Goal: Use online tool/utility: Utilize a website feature to perform a specific function

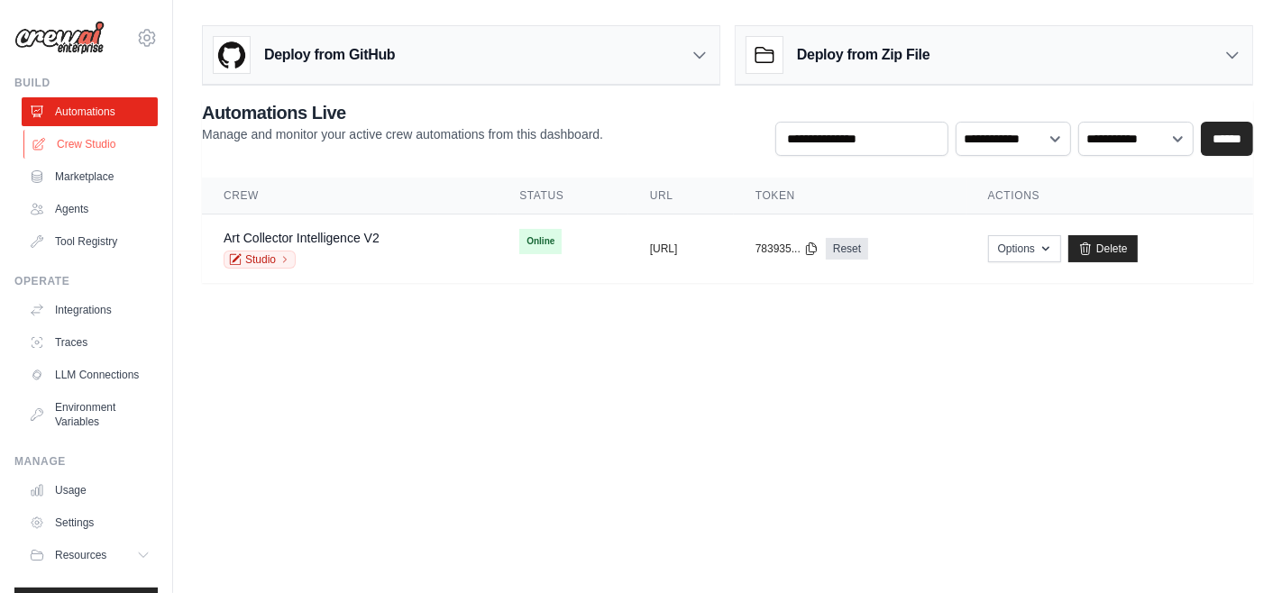
click at [87, 144] on link "Crew Studio" at bounding box center [91, 144] width 136 height 29
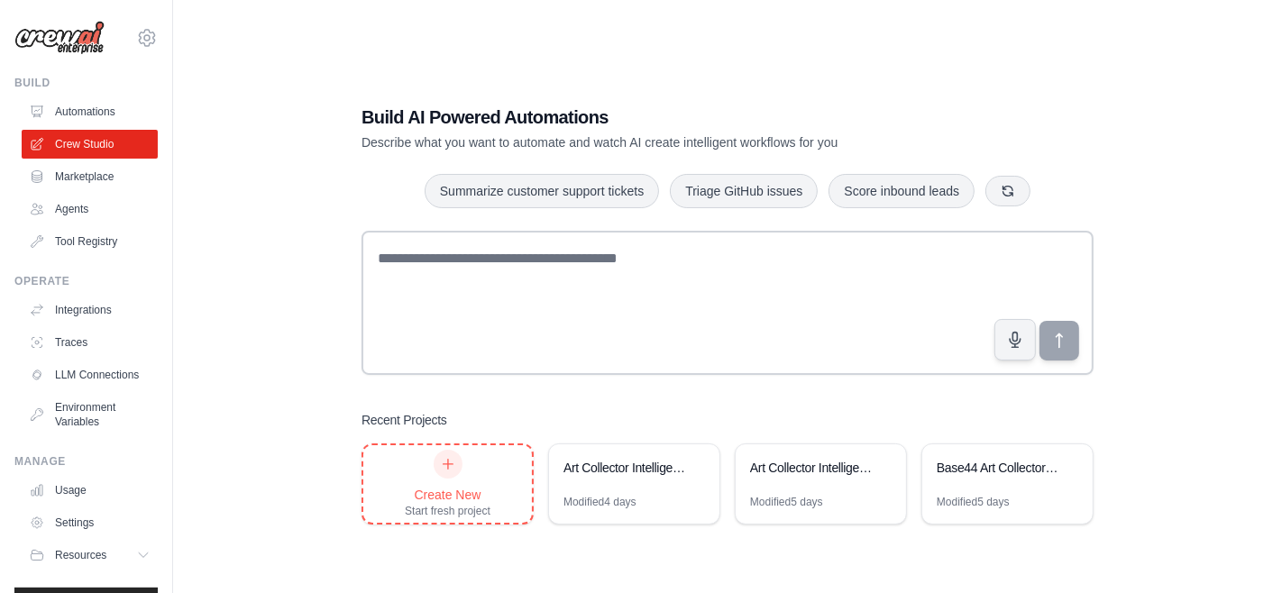
click at [445, 474] on div at bounding box center [448, 464] width 29 height 29
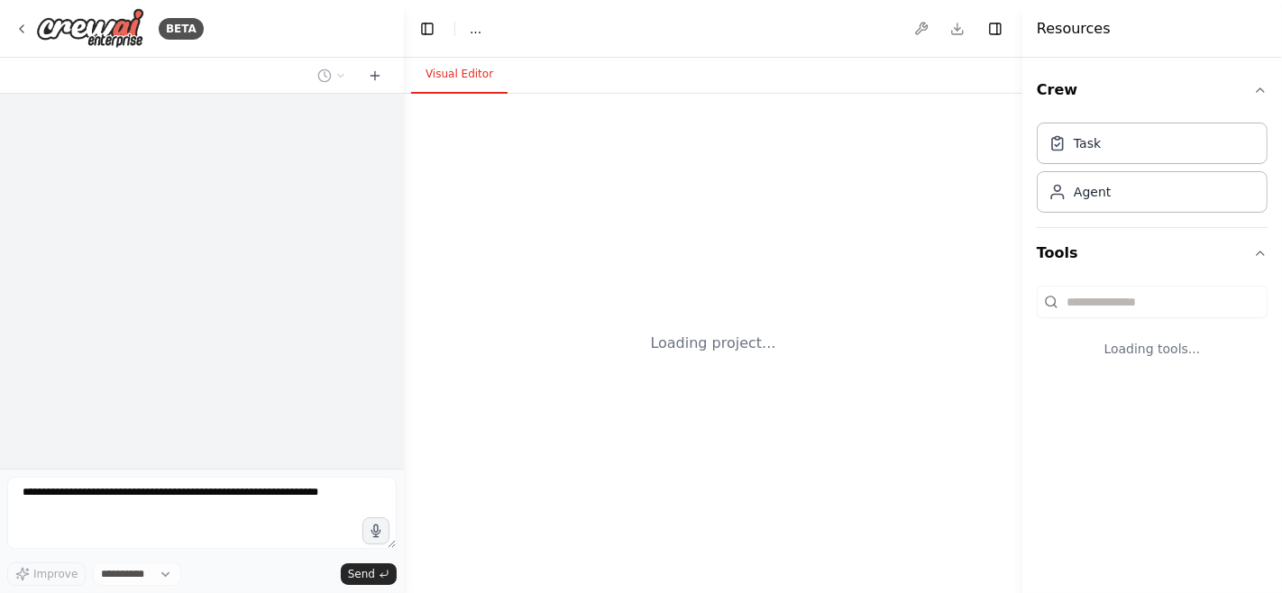
select select "****"
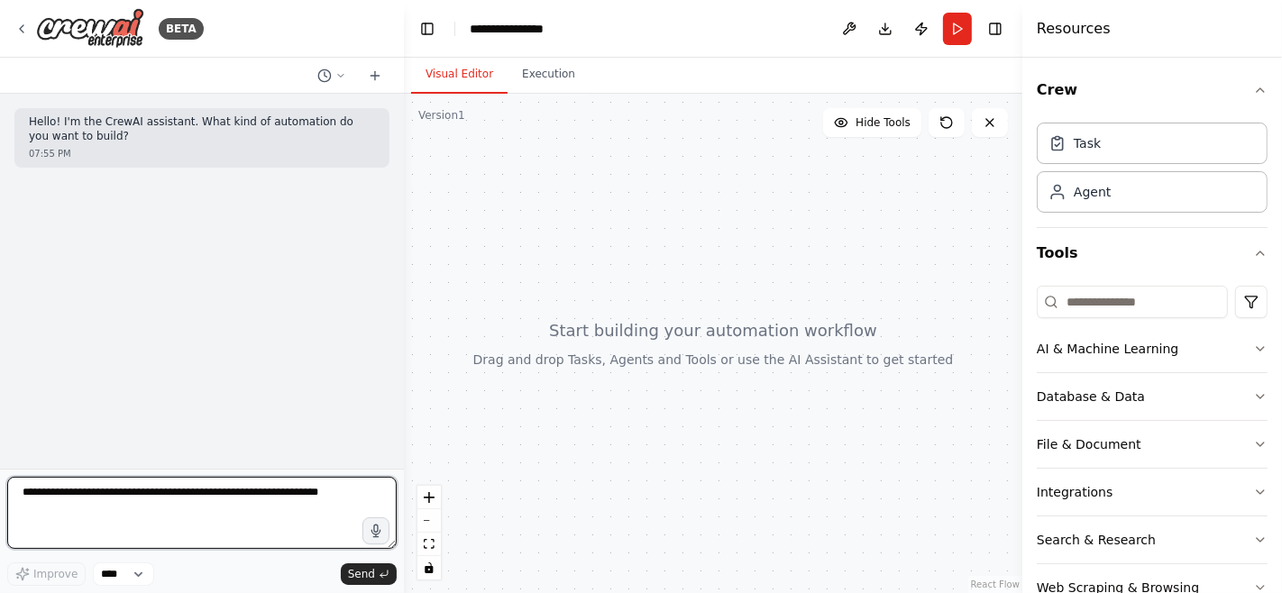
click at [151, 505] on textarea at bounding box center [202, 513] width 390 height 72
click at [117, 509] on textarea at bounding box center [202, 513] width 390 height 72
paste textarea "**********"
type textarea "**********"
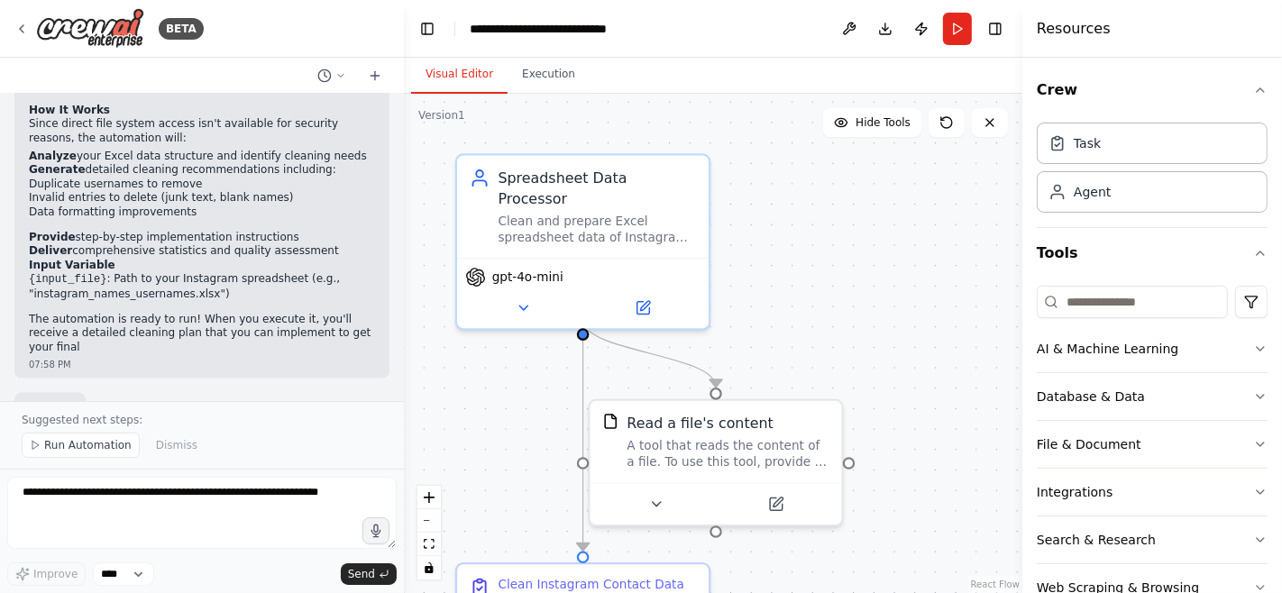
scroll to position [2072, 0]
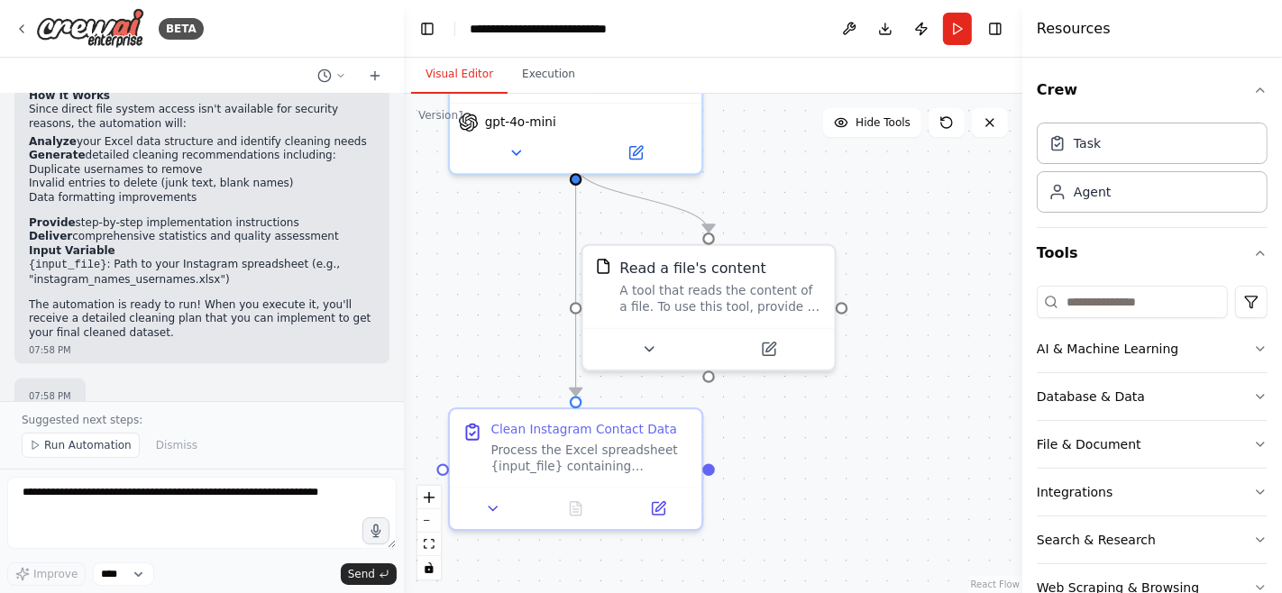
drag, startPoint x: 784, startPoint y: 282, endPoint x: 776, endPoint y: 108, distance: 174.2
click at [776, 108] on div ".deletable-edge-delete-btn { width: 20px; height: 20px; border: 0px solid #ffff…" at bounding box center [713, 344] width 619 height 500
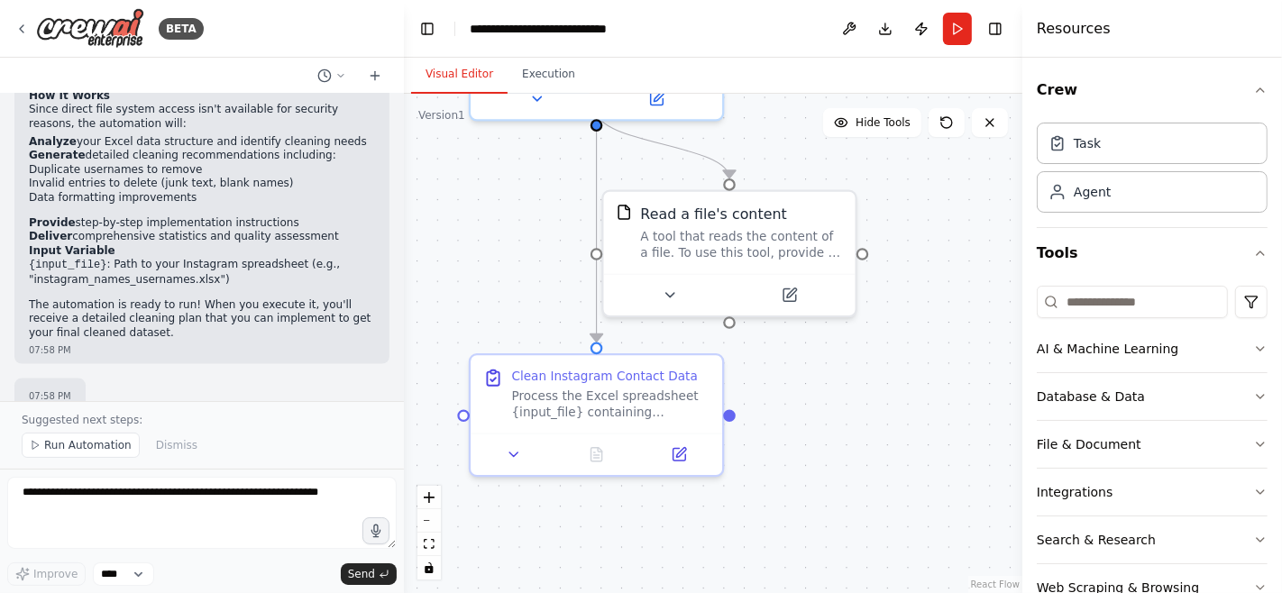
drag, startPoint x: 866, startPoint y: 473, endPoint x: 887, endPoint y: 421, distance: 56.6
click at [887, 421] on div ".deletable-edge-delete-btn { width: 20px; height: 20px; border: 0px solid #ffff…" at bounding box center [713, 344] width 619 height 500
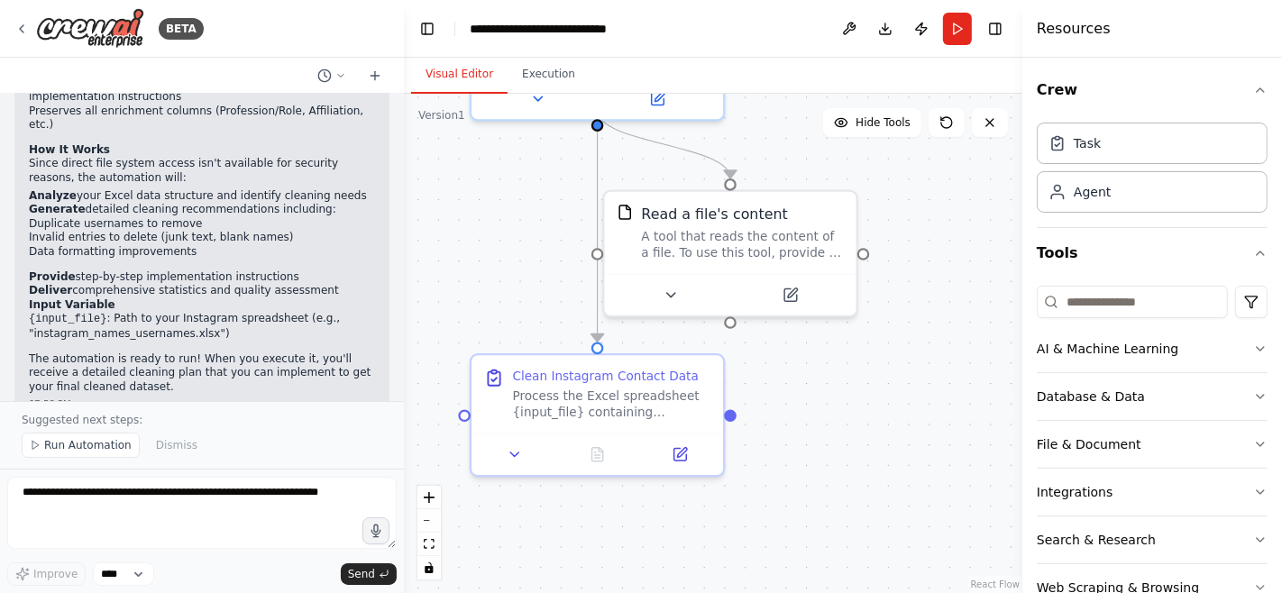
scroll to position [2026, 0]
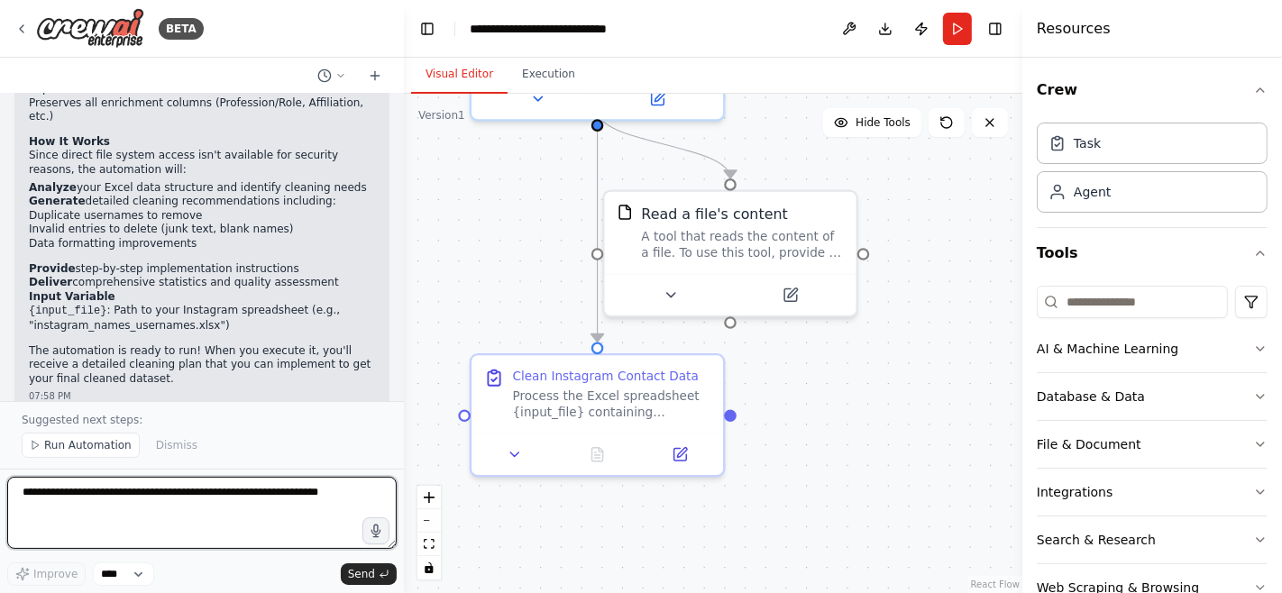
click at [124, 509] on textarea at bounding box center [202, 513] width 390 height 72
paste textarea "**********"
type textarea "**********"
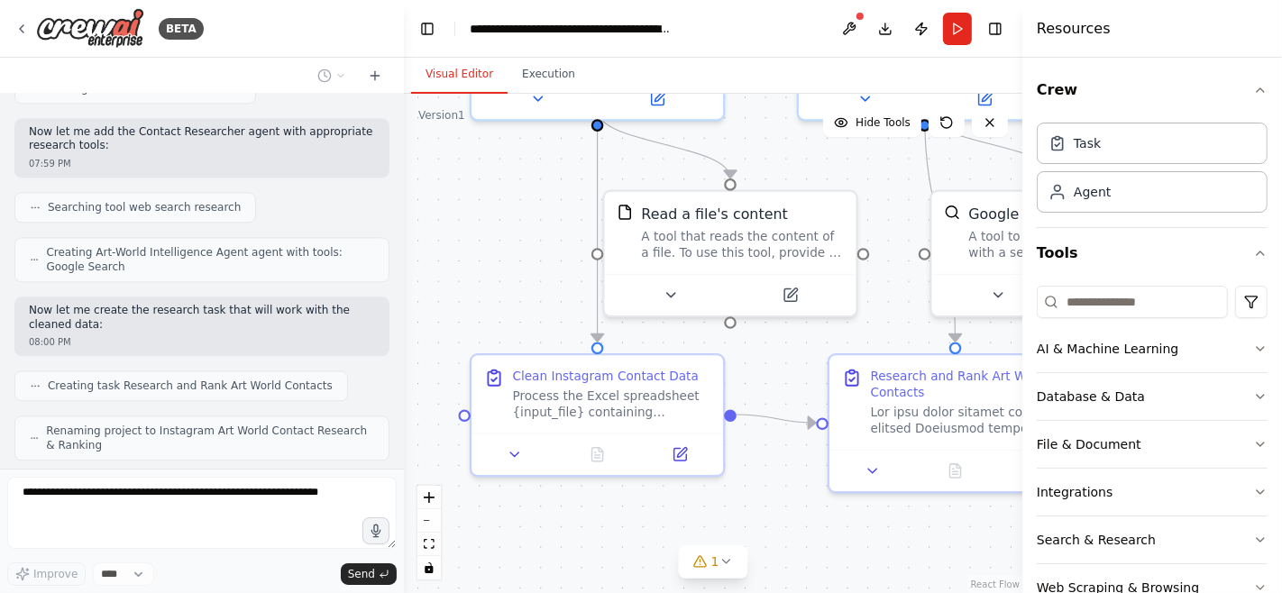
scroll to position [3522, 0]
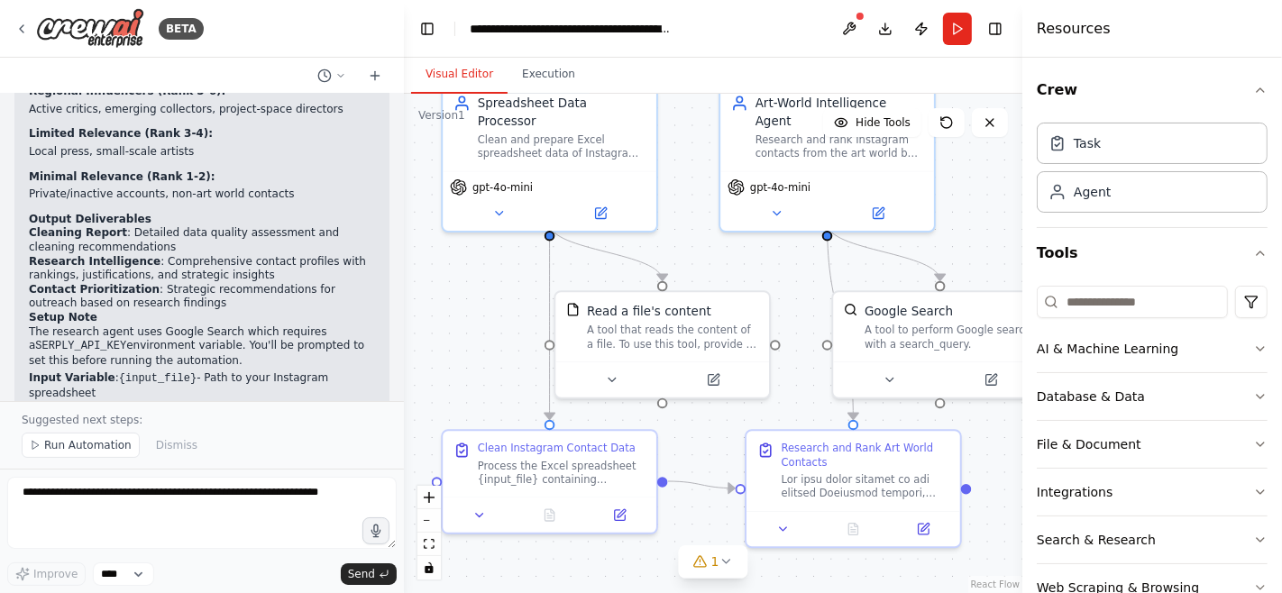
drag, startPoint x: 518, startPoint y: 218, endPoint x: 476, endPoint y: 305, distance: 96.4
click at [476, 305] on div ".deletable-edge-delete-btn { width: 20px; height: 20px; border: 0px solid #ffff…" at bounding box center [713, 344] width 619 height 500
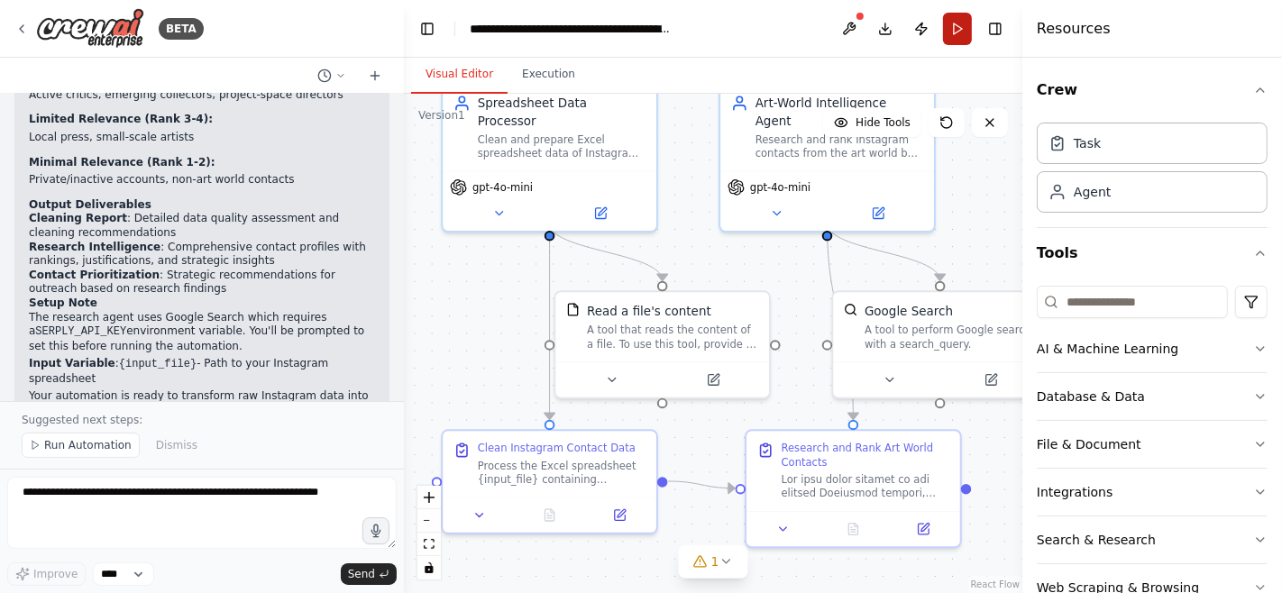
click at [960, 26] on button "Run" at bounding box center [957, 29] width 29 height 32
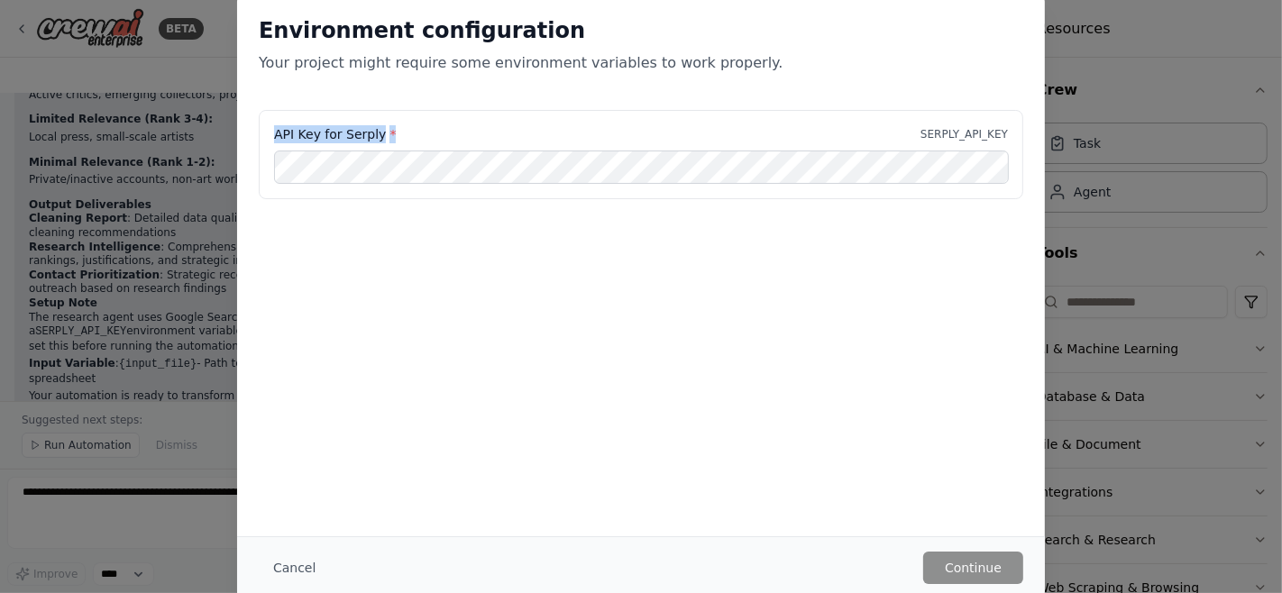
drag, startPoint x: 398, startPoint y: 134, endPoint x: 276, endPoint y: 135, distance: 121.7
click at [275, 135] on div "API Key for Serply * SERPLY_API_KEY" at bounding box center [641, 134] width 734 height 18
copy label "API Key for Serply *"
click at [977, 570] on button "Continue" at bounding box center [973, 568] width 100 height 32
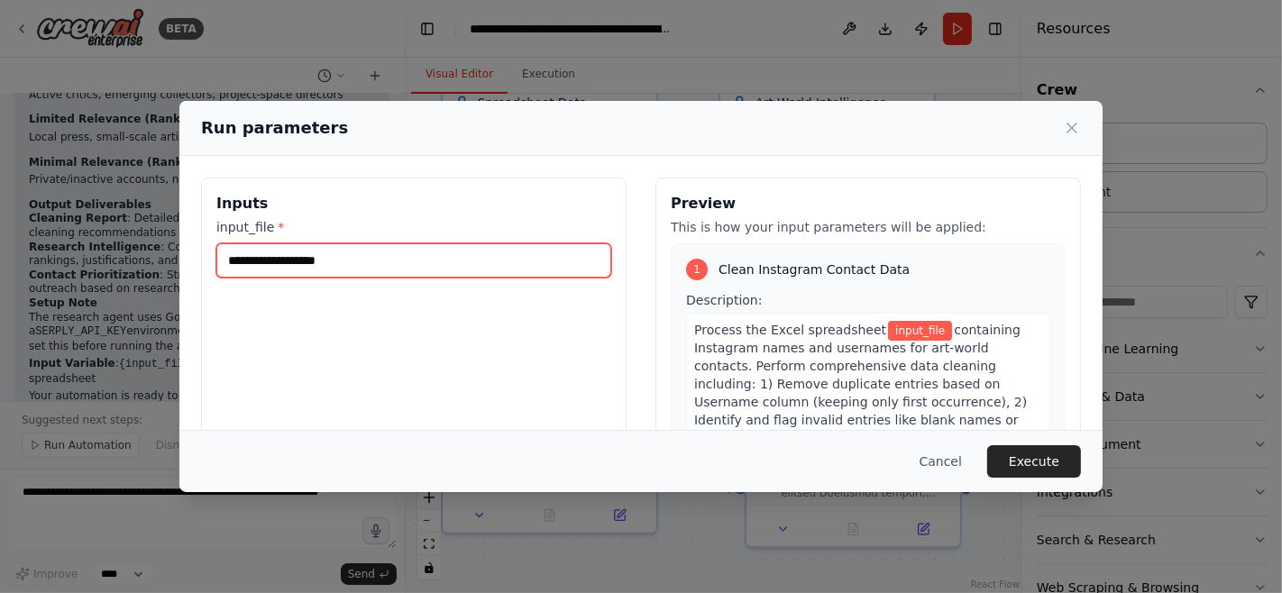
click at [512, 259] on input "input_file *" at bounding box center [413, 260] width 395 height 34
click at [506, 259] on input "input_file *" at bounding box center [413, 260] width 395 height 34
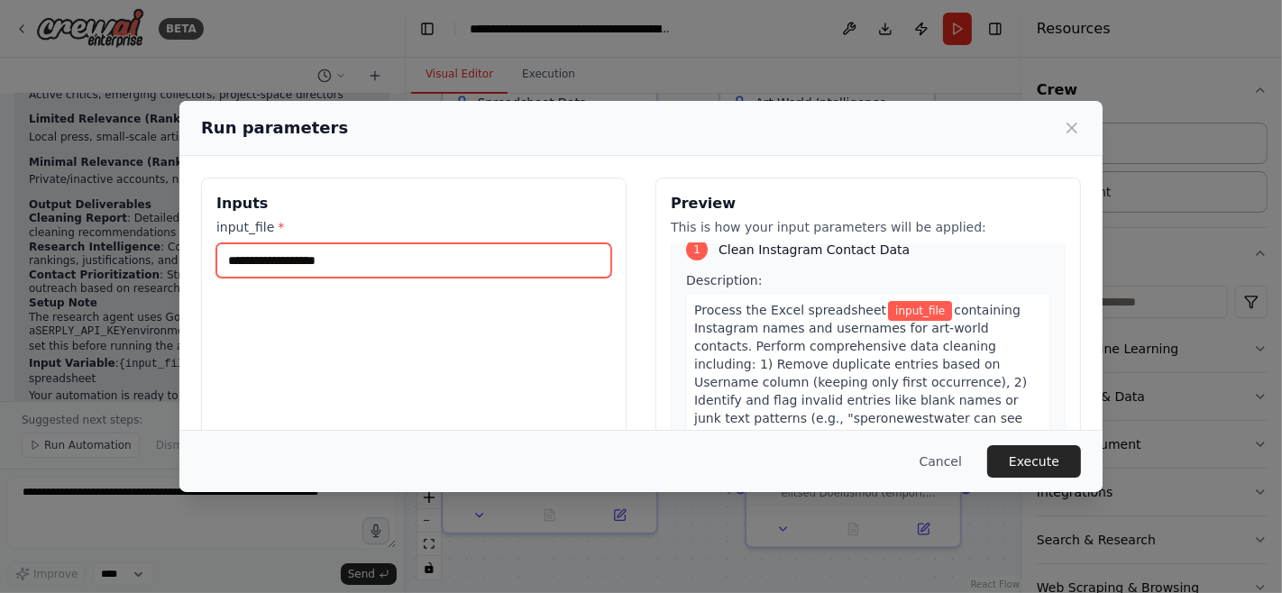
scroll to position [21, 0]
click at [302, 256] on input "input_file *" at bounding box center [413, 260] width 395 height 34
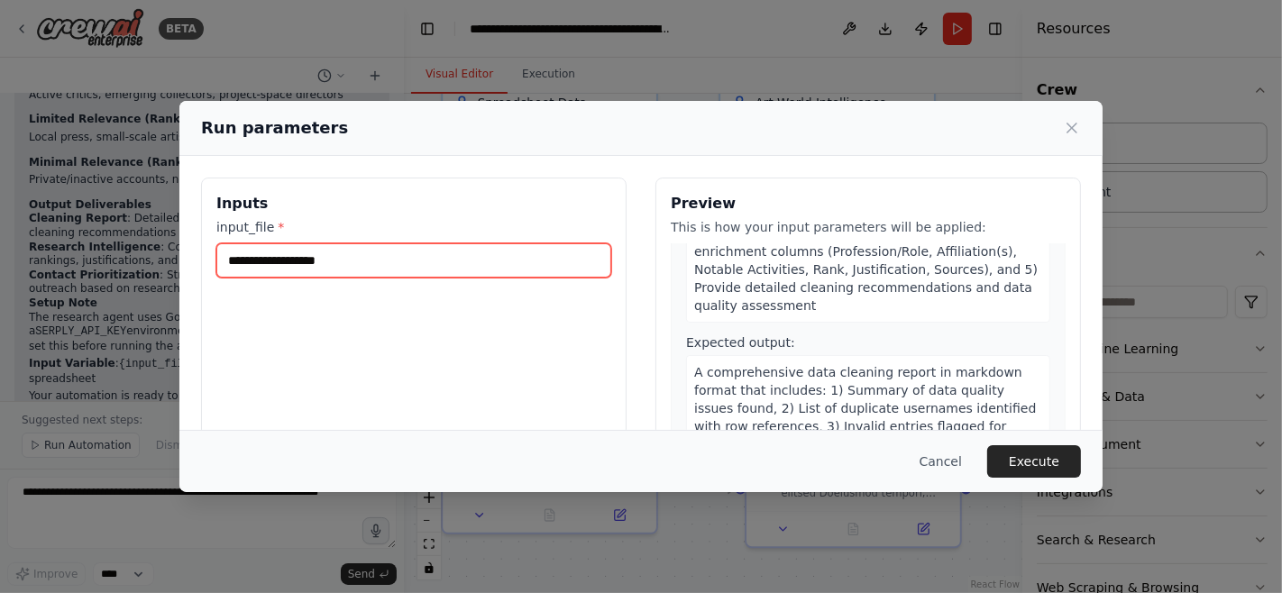
scroll to position [272, 0]
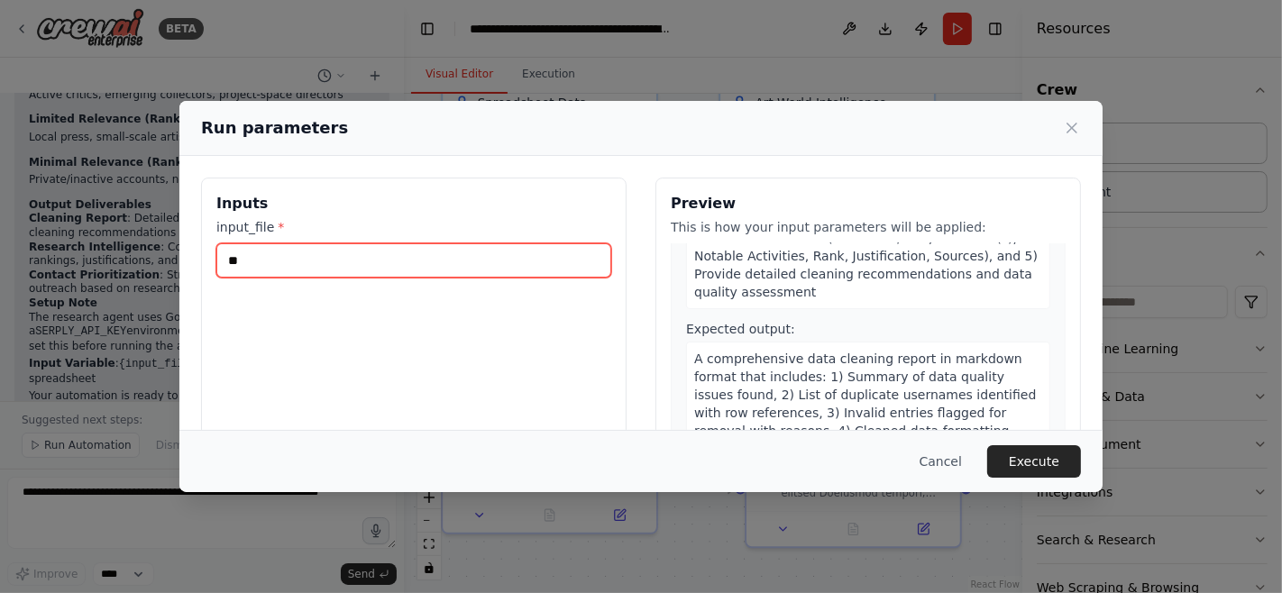
type input "*"
paste input "**********"
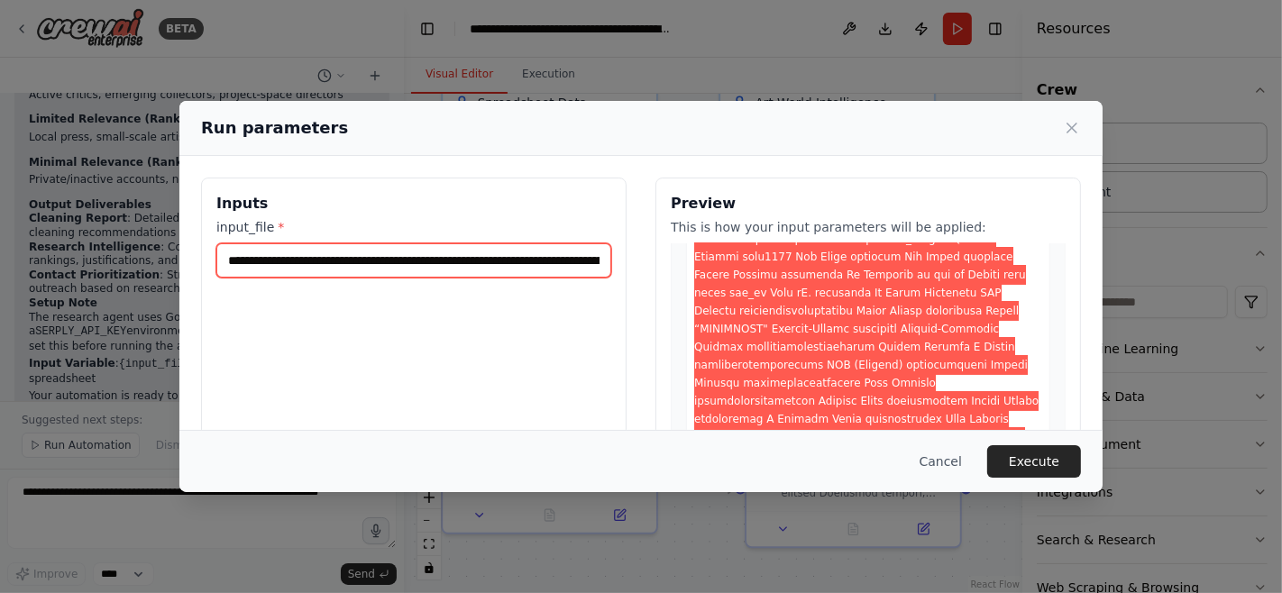
scroll to position [885, 0]
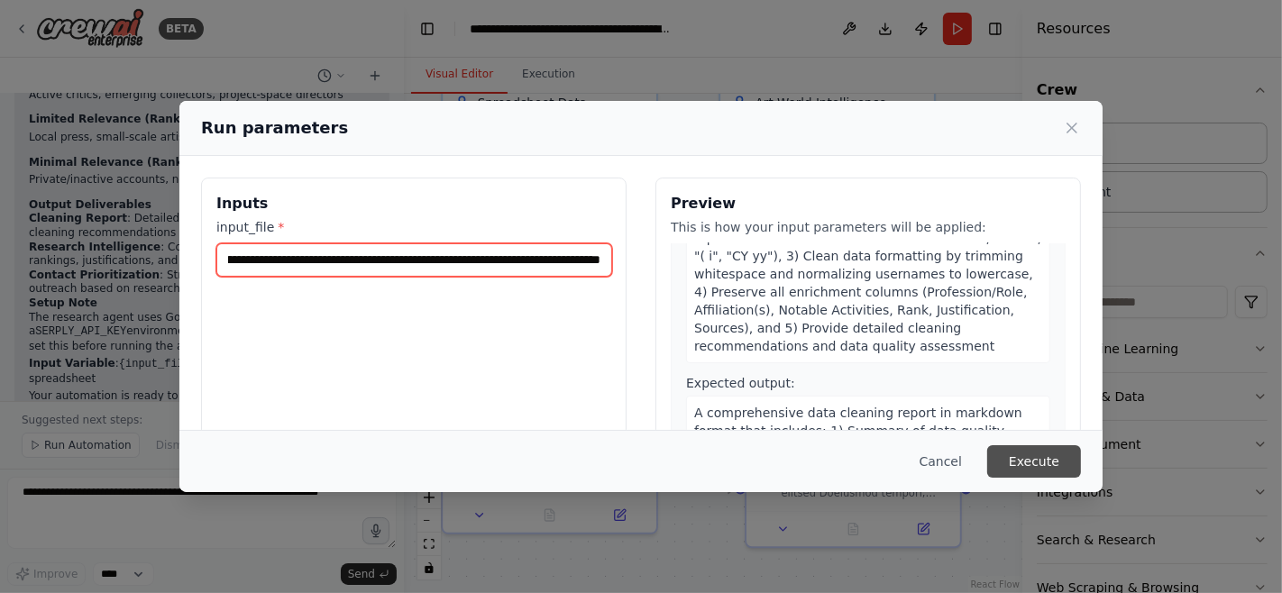
type input "**********"
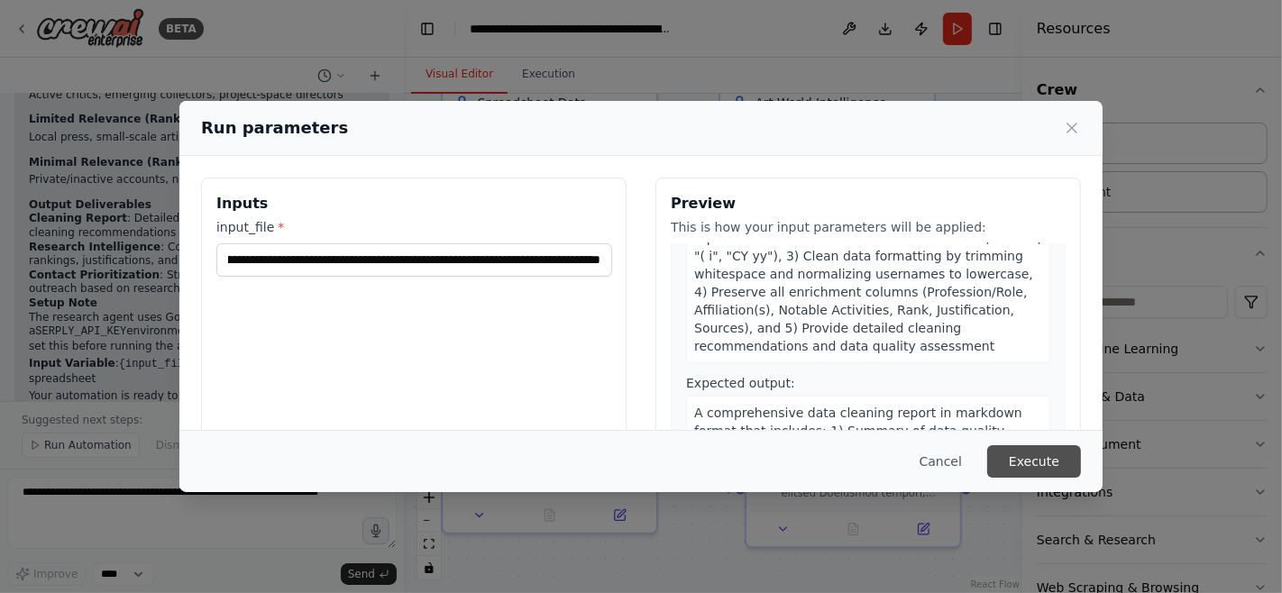
click at [1049, 467] on button "Execute" at bounding box center [1034, 461] width 94 height 32
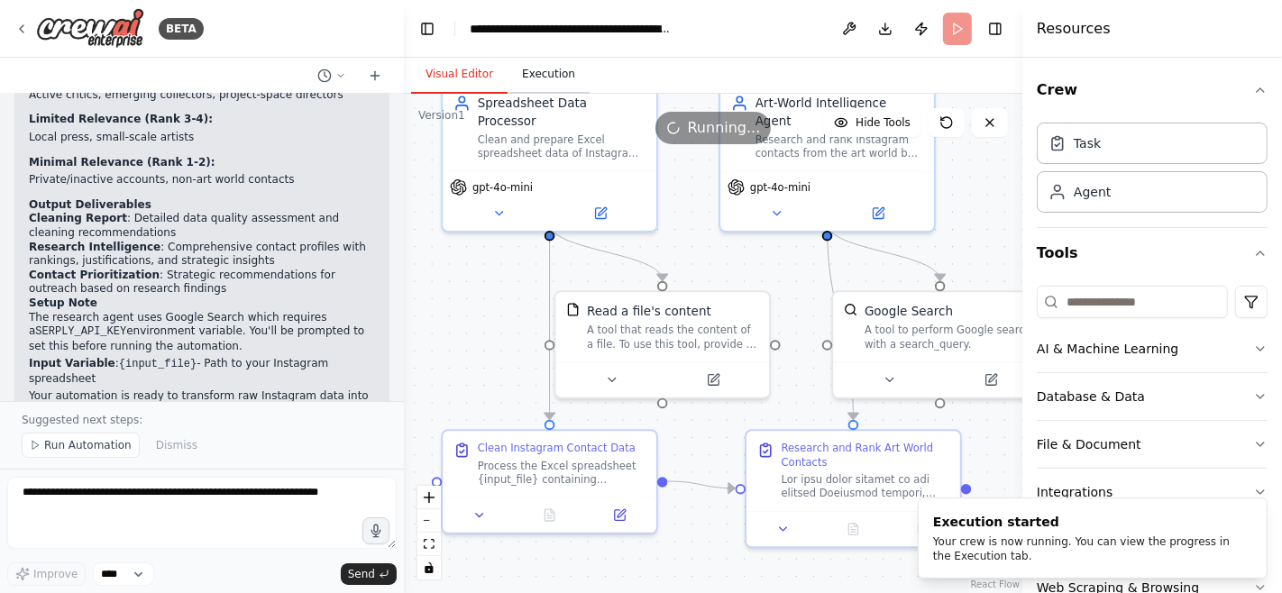
click at [554, 78] on button "Execution" at bounding box center [549, 75] width 82 height 38
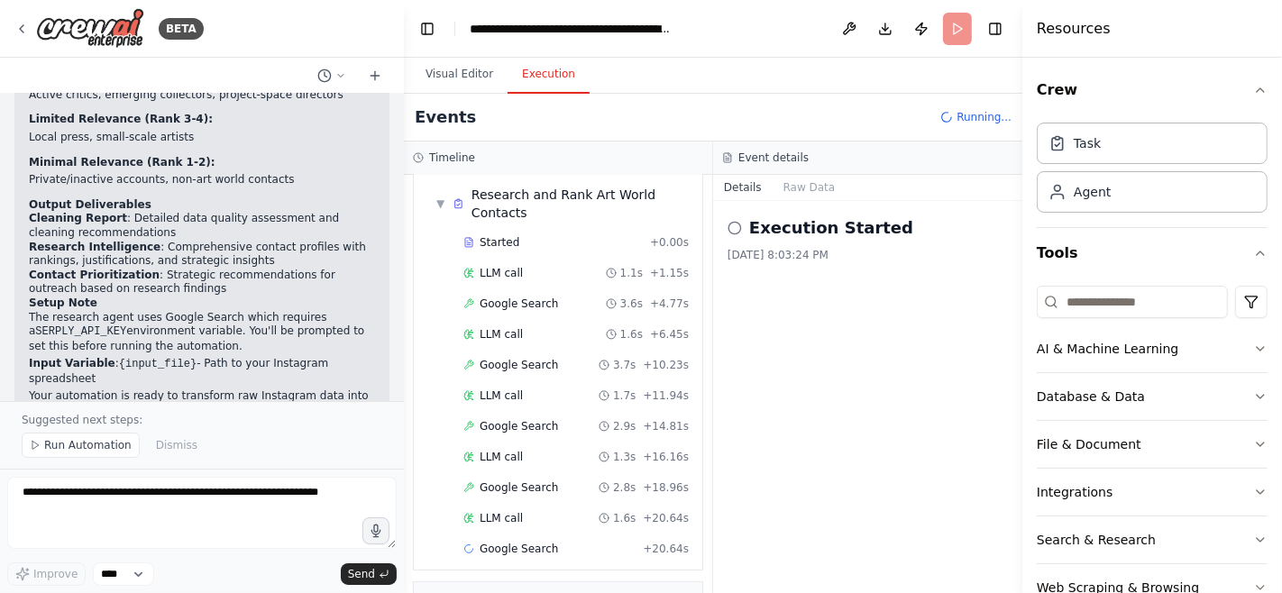
scroll to position [364, 0]
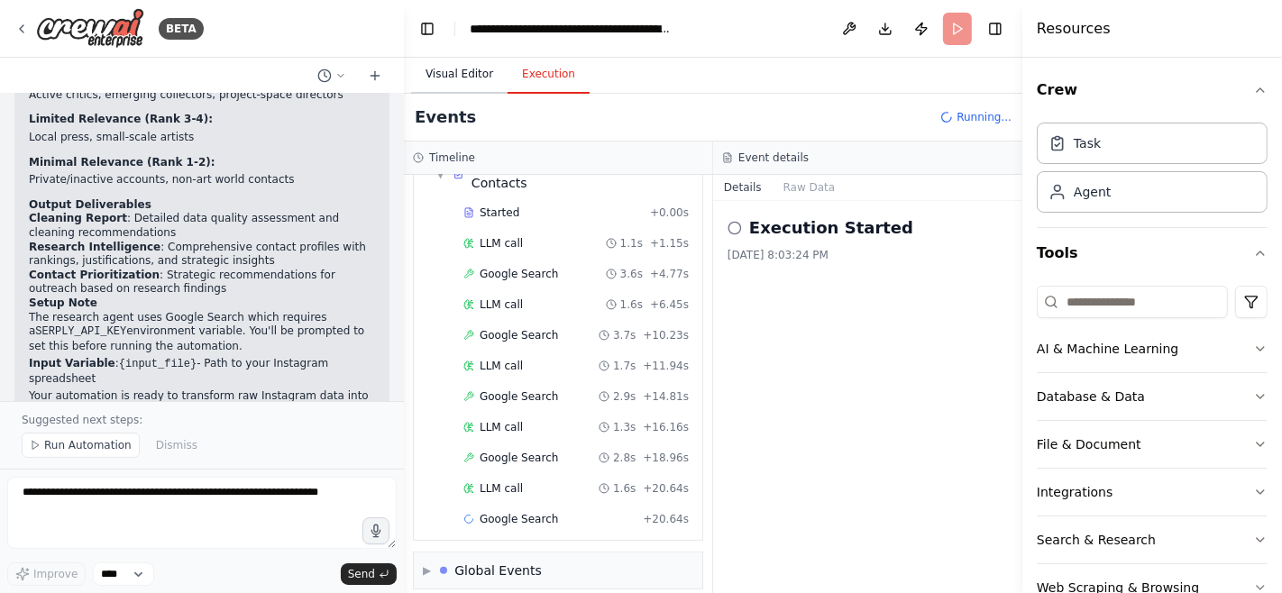
click at [456, 78] on button "Visual Editor" at bounding box center [459, 75] width 96 height 38
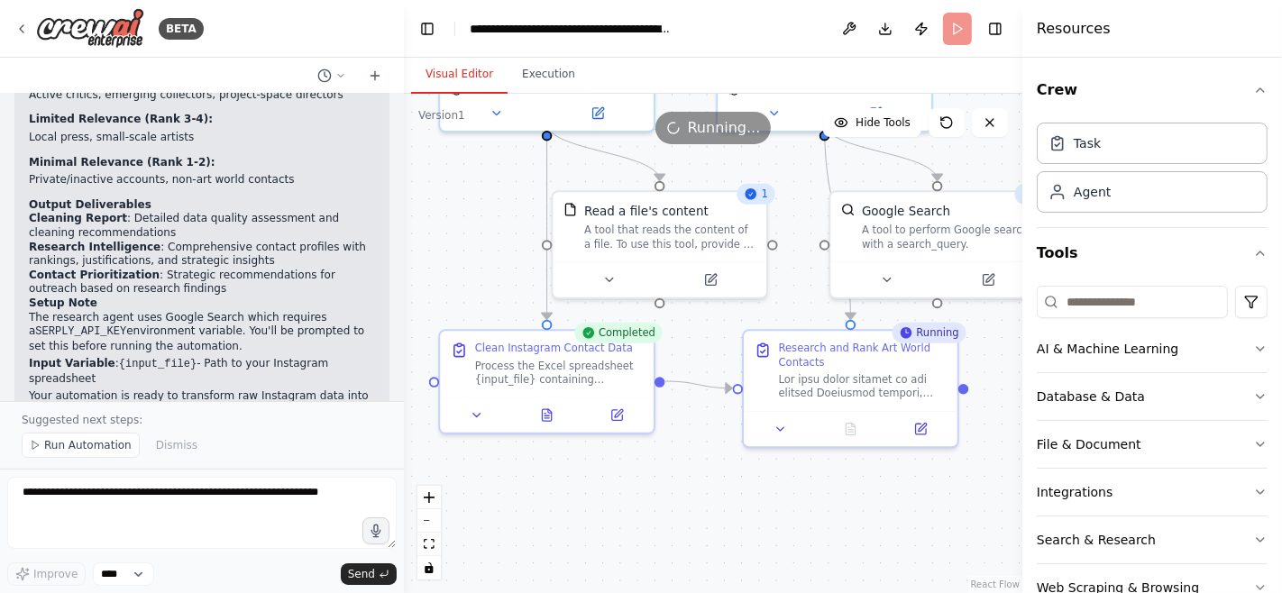
drag, startPoint x: 471, startPoint y: 353, endPoint x: 471, endPoint y: 228, distance: 125.3
click at [471, 228] on div ".deletable-edge-delete-btn { width: 20px; height: 20px; border: 0px solid #ffff…" at bounding box center [713, 344] width 619 height 500
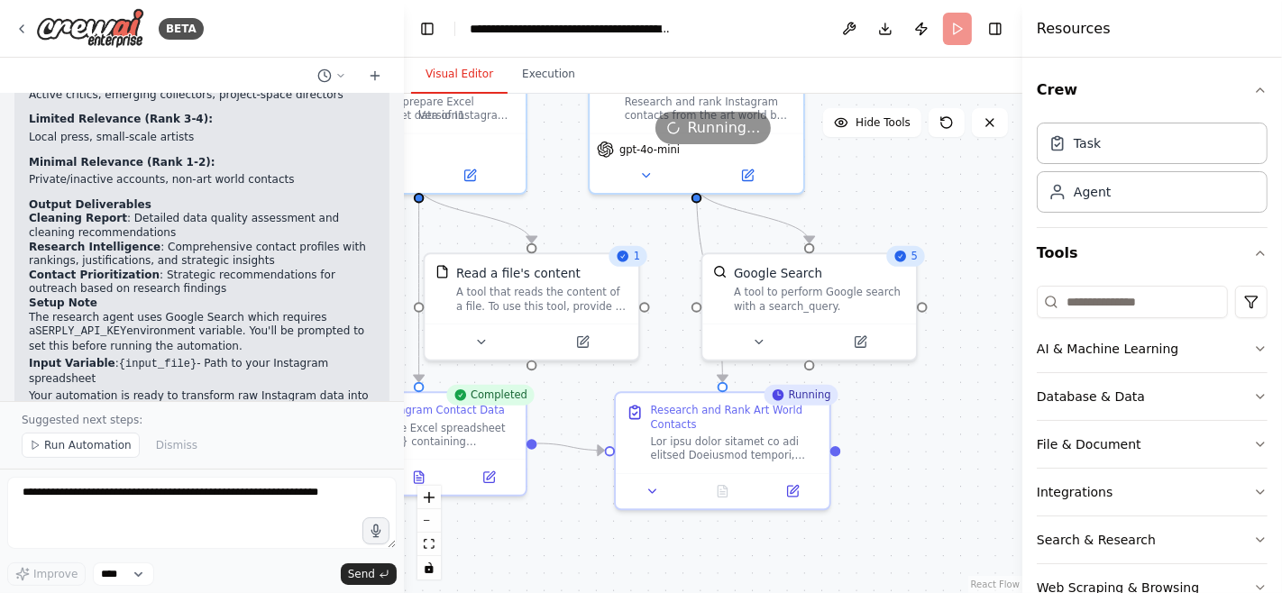
drag, startPoint x: 701, startPoint y: 483, endPoint x: 568, endPoint y: 570, distance: 158.3
click at [569, 570] on div ".deletable-edge-delete-btn { width: 20px; height: 20px; border: 0px solid #ffff…" at bounding box center [713, 344] width 619 height 500
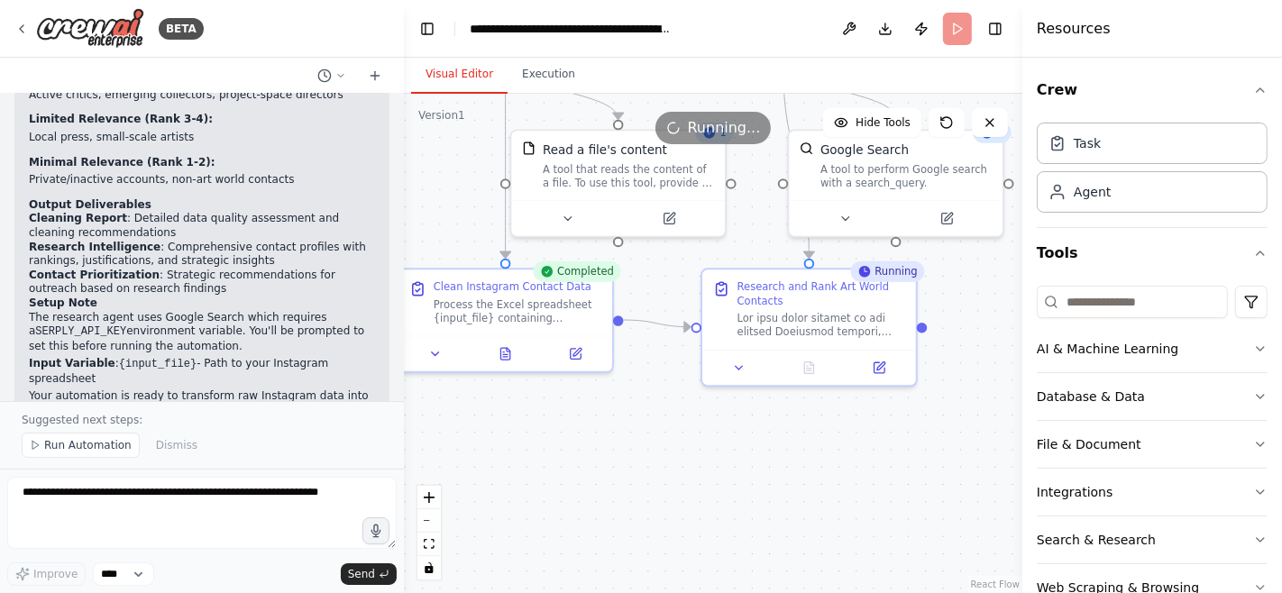
drag, startPoint x: 877, startPoint y: 438, endPoint x: 965, endPoint y: 316, distance: 150.6
click at [965, 316] on div ".deletable-edge-delete-btn { width: 20px; height: 20px; border: 0px solid #ffff…" at bounding box center [713, 344] width 619 height 500
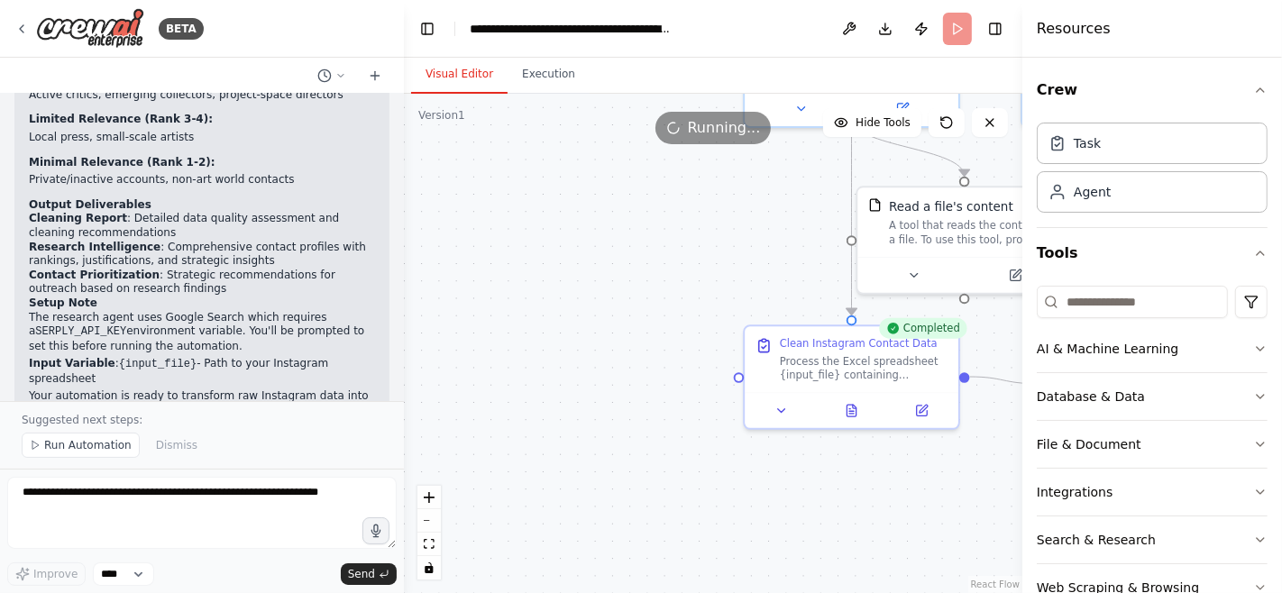
drag, startPoint x: 685, startPoint y: 428, endPoint x: 1004, endPoint y: 456, distance: 320.4
click at [1004, 456] on div ".deletable-edge-delete-btn { width: 20px; height: 20px; border: 0px solid #ffff…" at bounding box center [713, 344] width 619 height 500
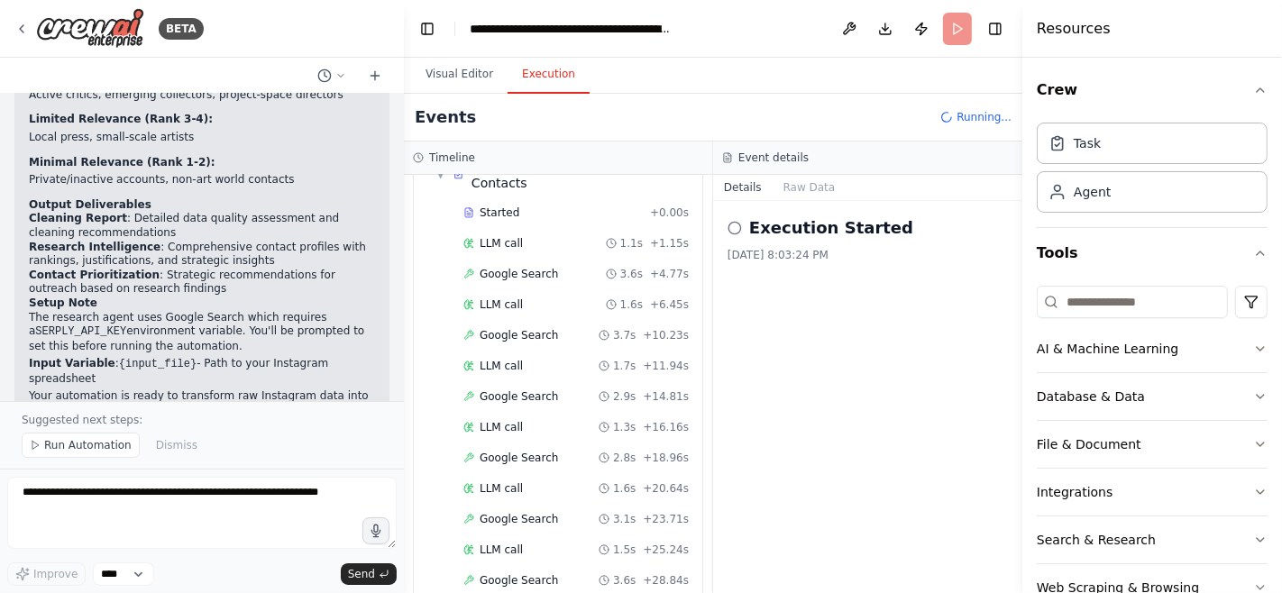
click at [541, 66] on button "Execution" at bounding box center [549, 75] width 82 height 38
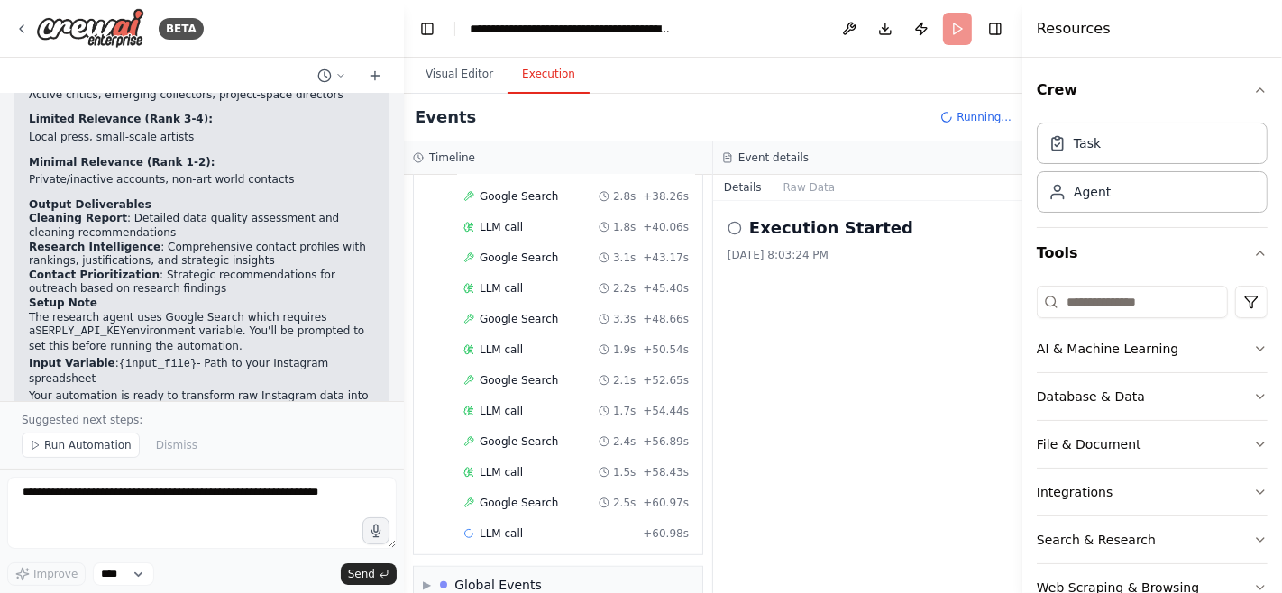
scroll to position [902, 0]
click at [805, 188] on button "Raw Data" at bounding box center [810, 187] width 74 height 25
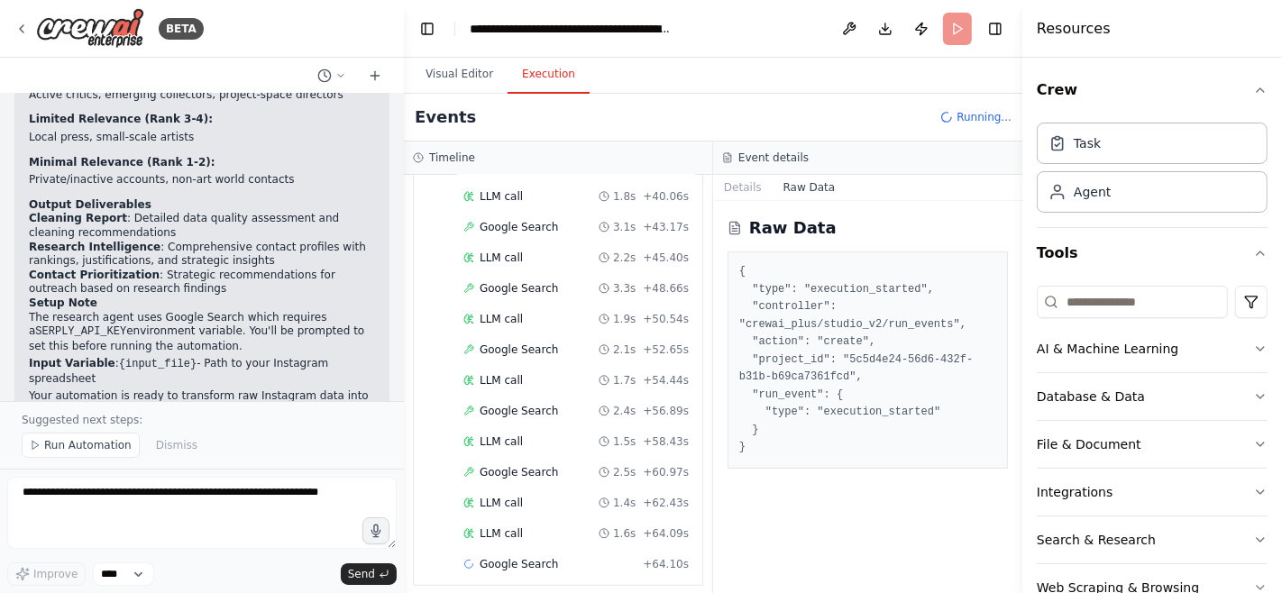
scroll to position [931, 0]
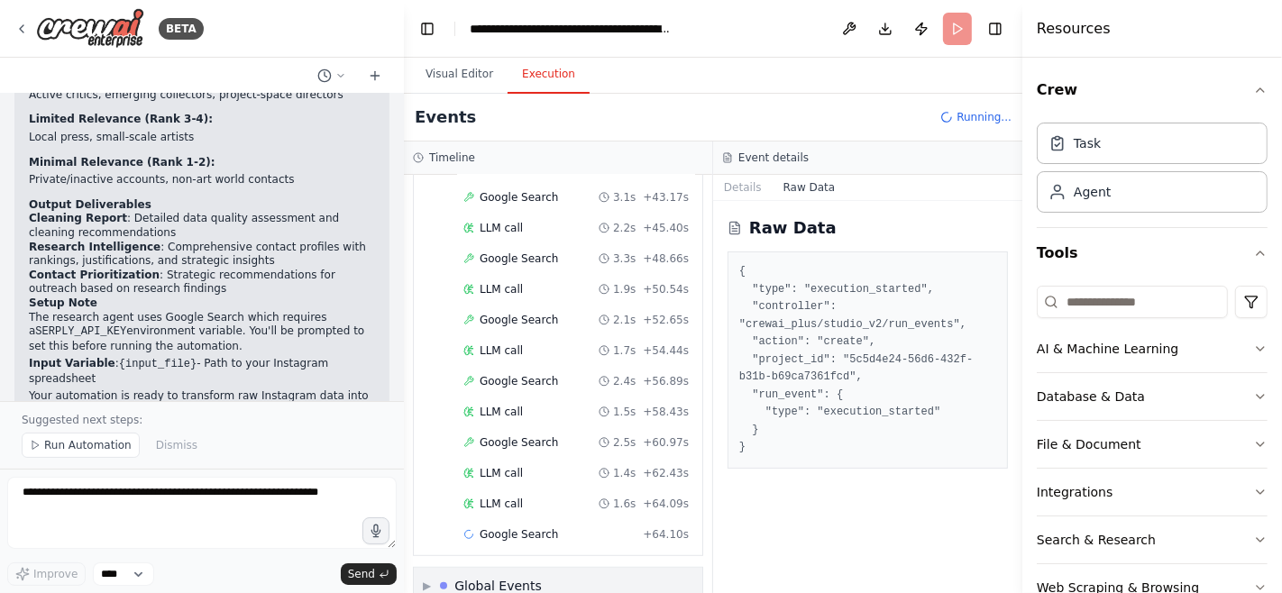
click at [473, 577] on div "Global Events" at bounding box center [497, 586] width 87 height 18
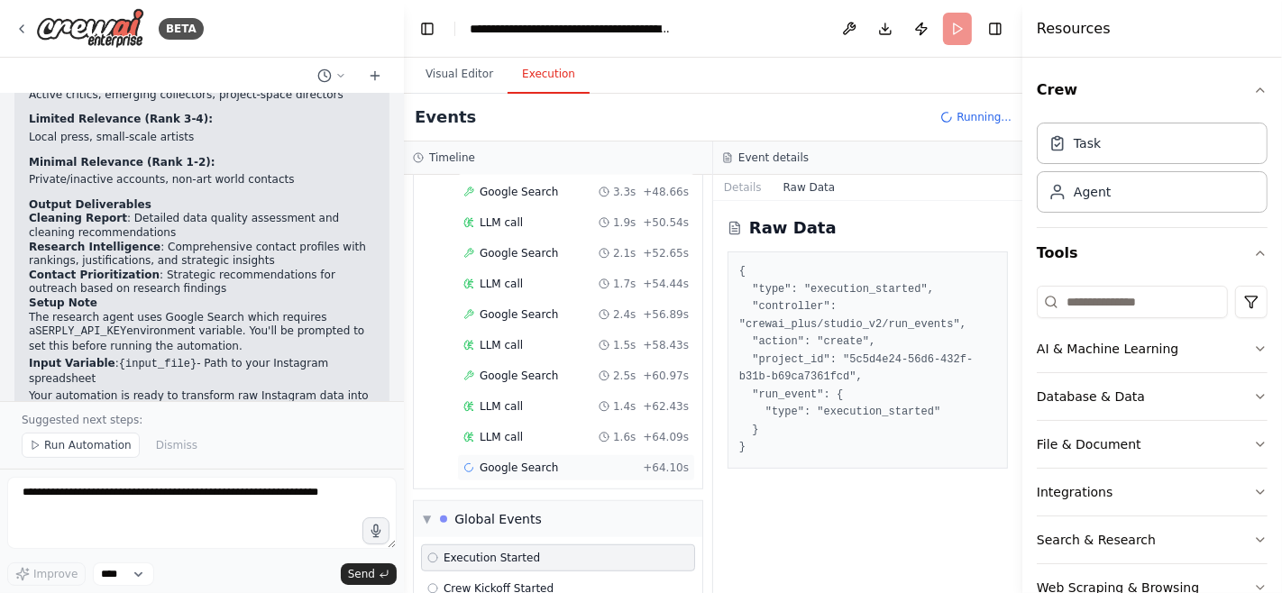
scroll to position [1002, 0]
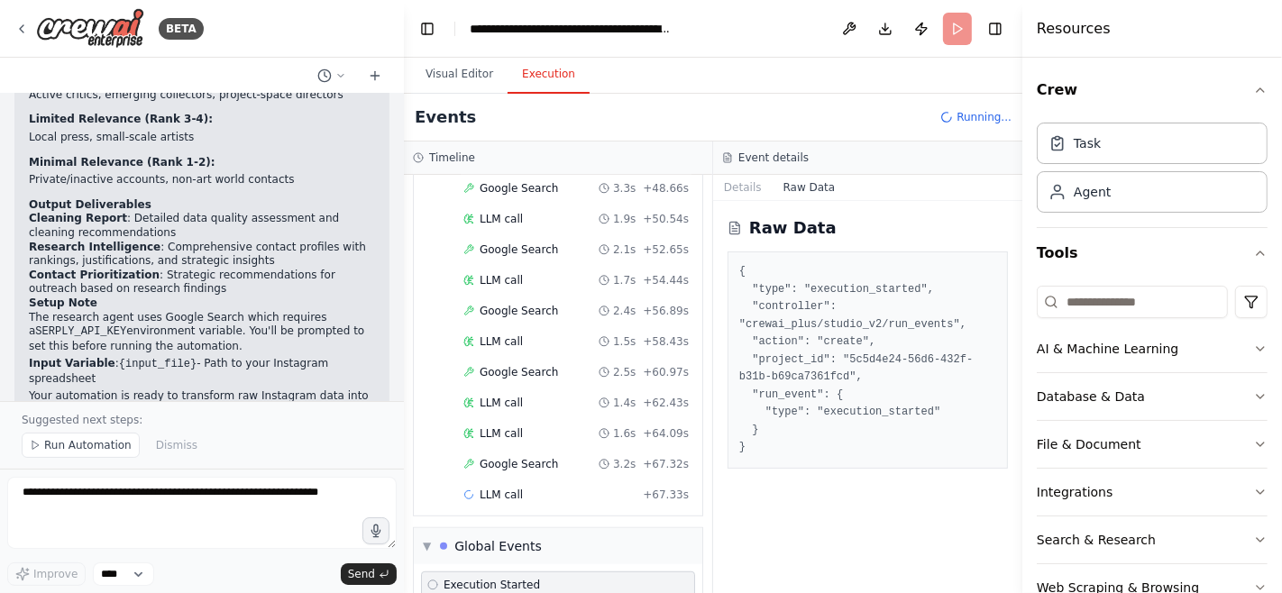
click at [498, 578] on span "Execution Started" at bounding box center [492, 585] width 96 height 14
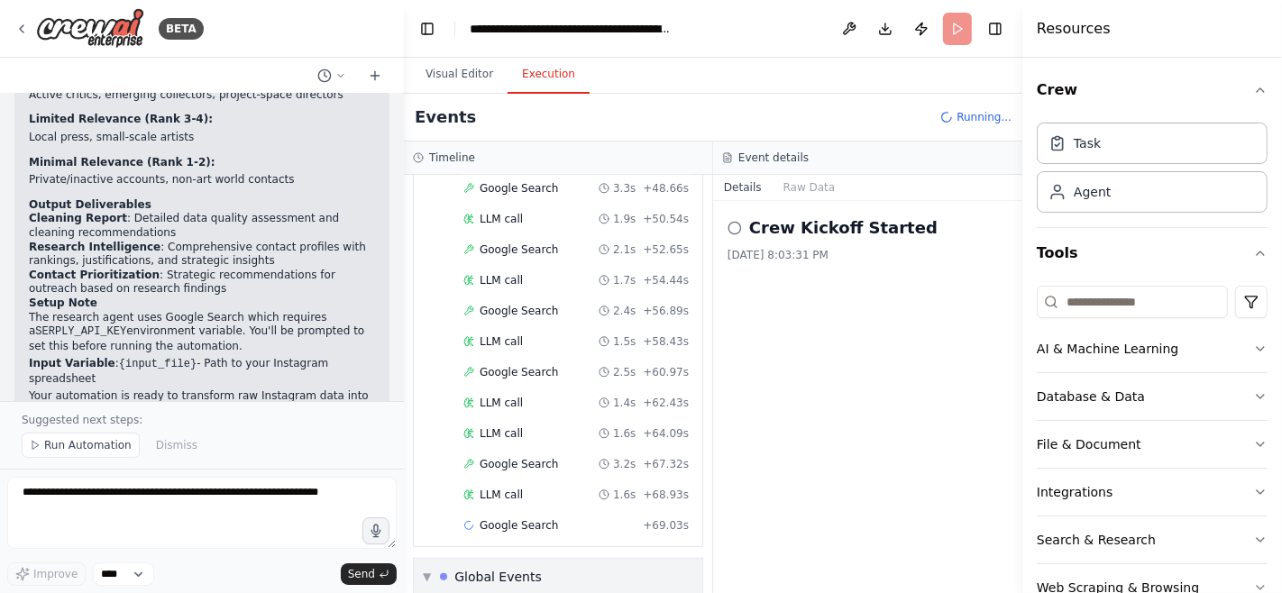
click at [427, 570] on span "▼" at bounding box center [427, 577] width 8 height 14
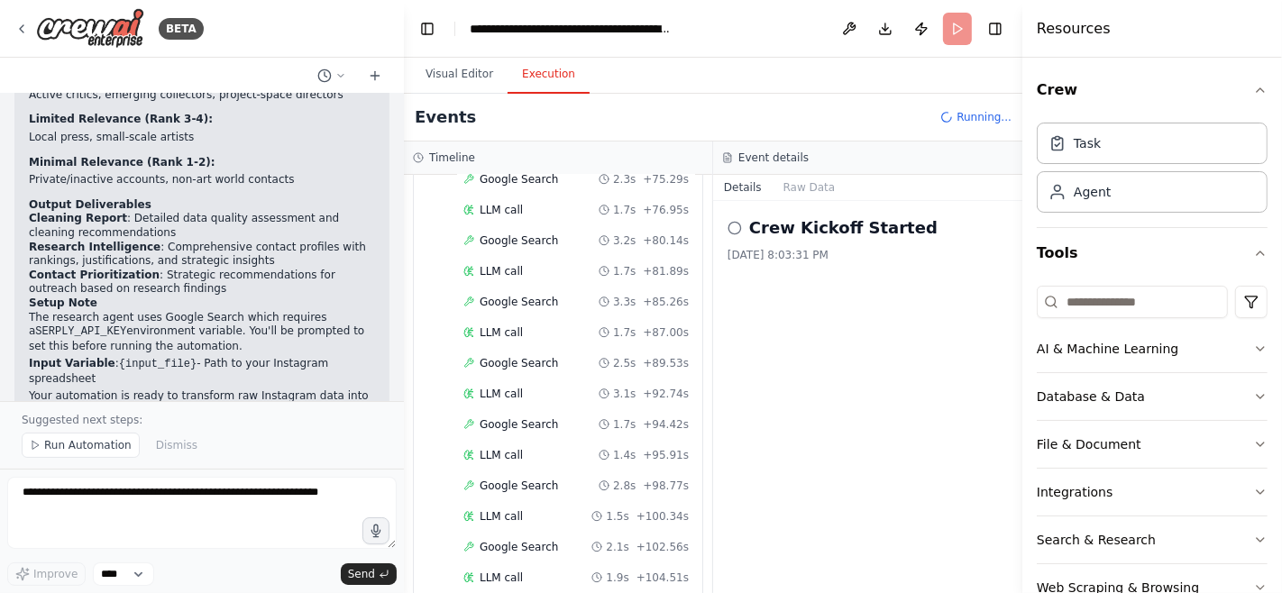
scroll to position [1528, 0]
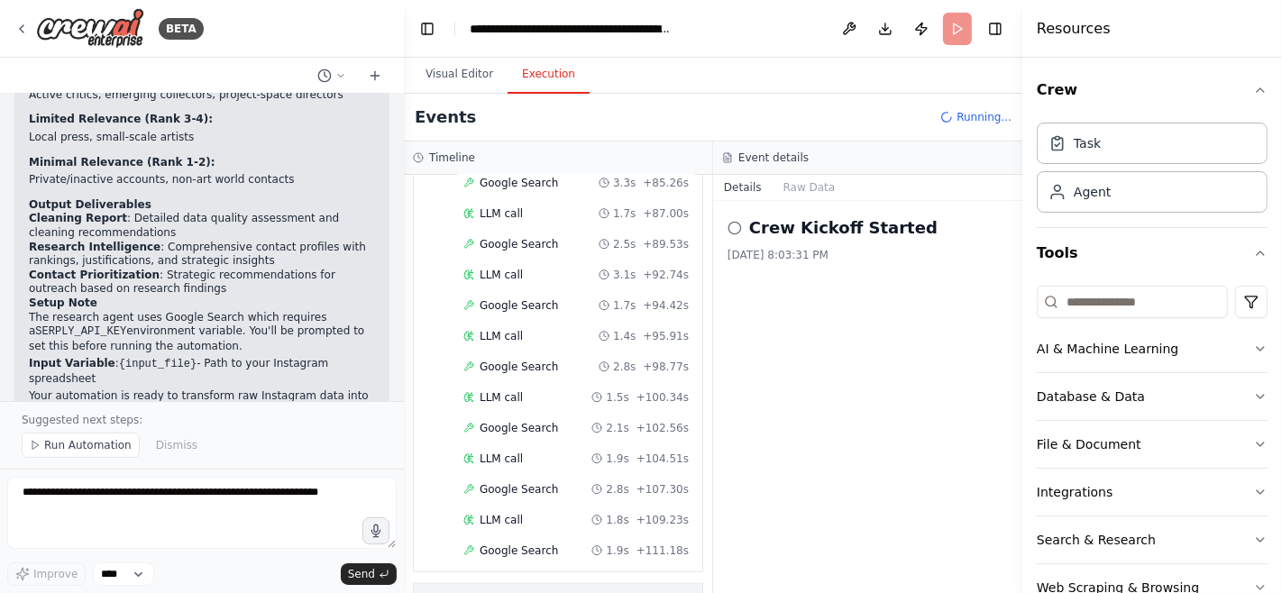
click at [427, 592] on span "▶" at bounding box center [427, 602] width 8 height 14
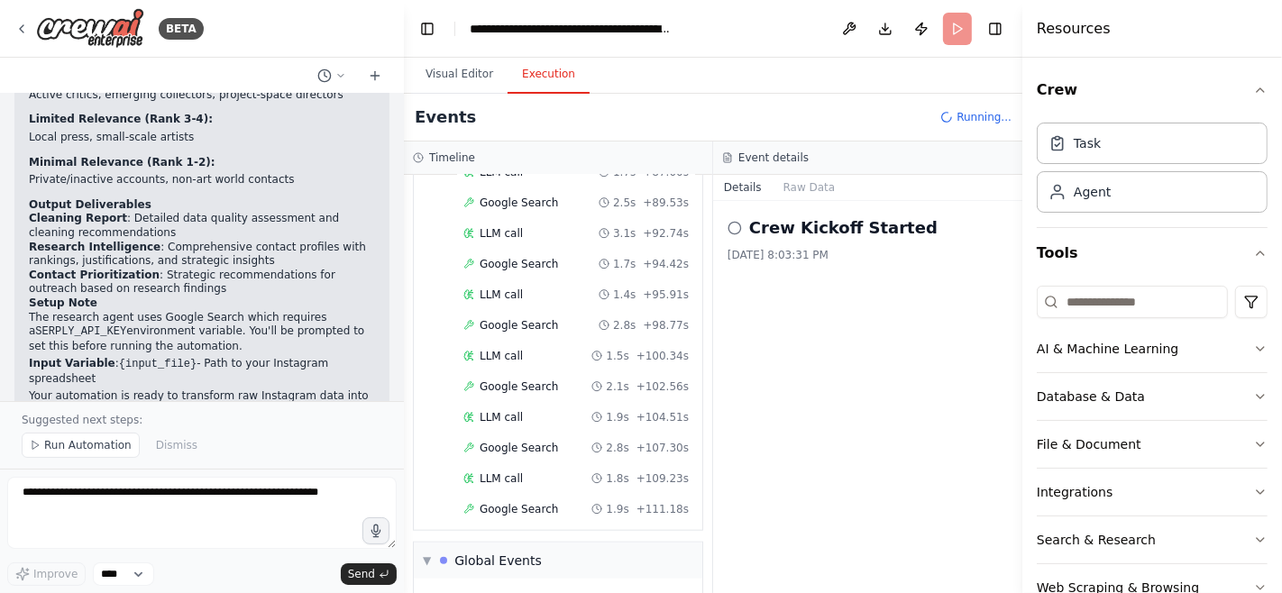
scroll to position [1583, 0]
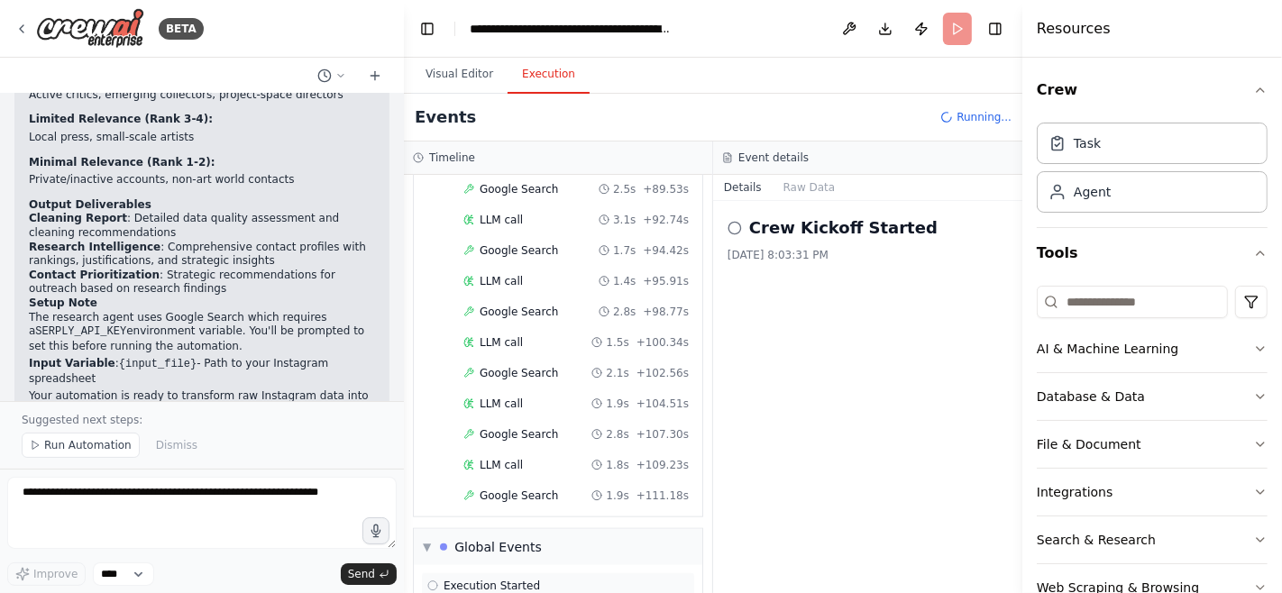
click at [499, 579] on span "Execution Started" at bounding box center [492, 586] width 96 height 14
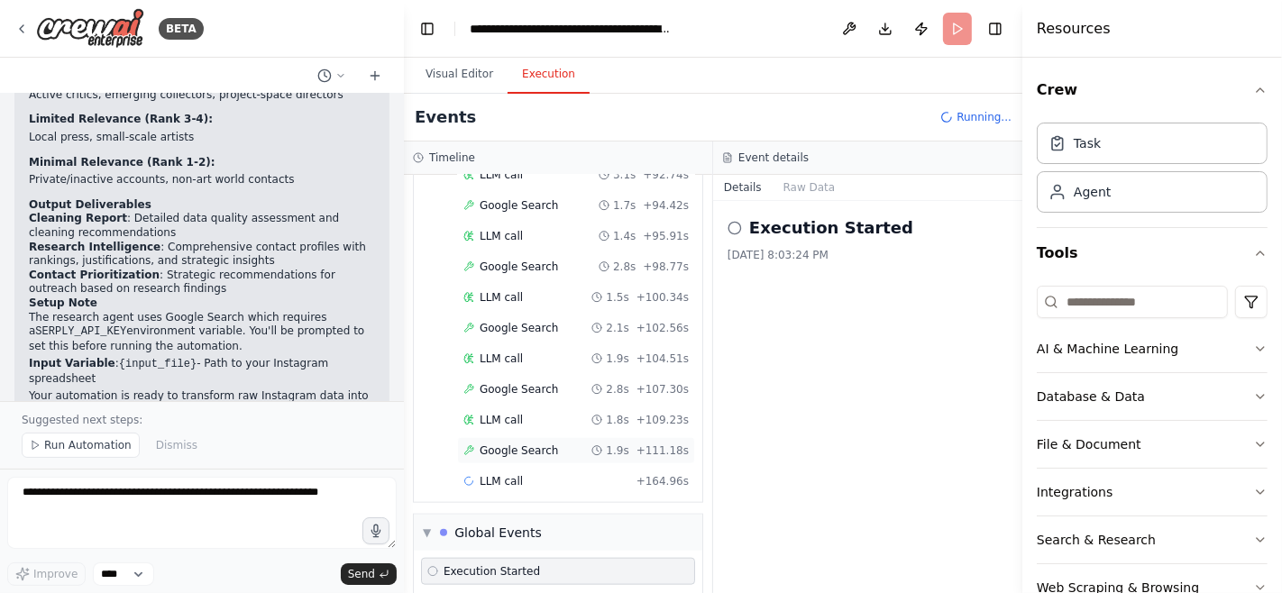
scroll to position [1658, 0]
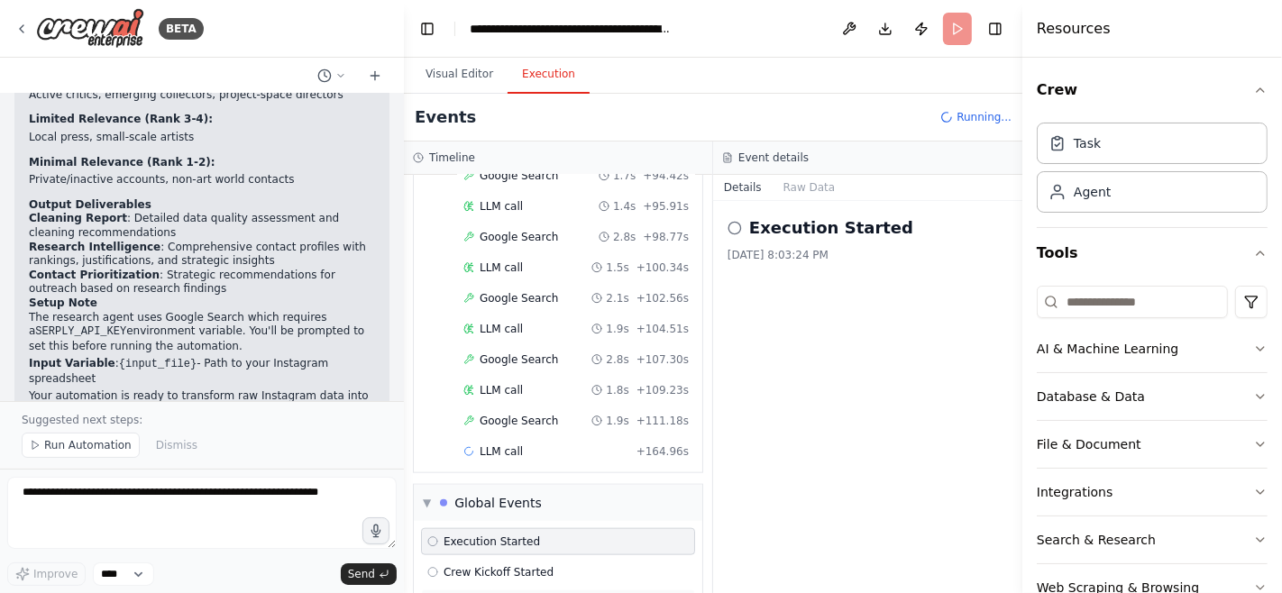
click at [555, 592] on div "LLM call 53.6s" at bounding box center [557, 603] width 261 height 14
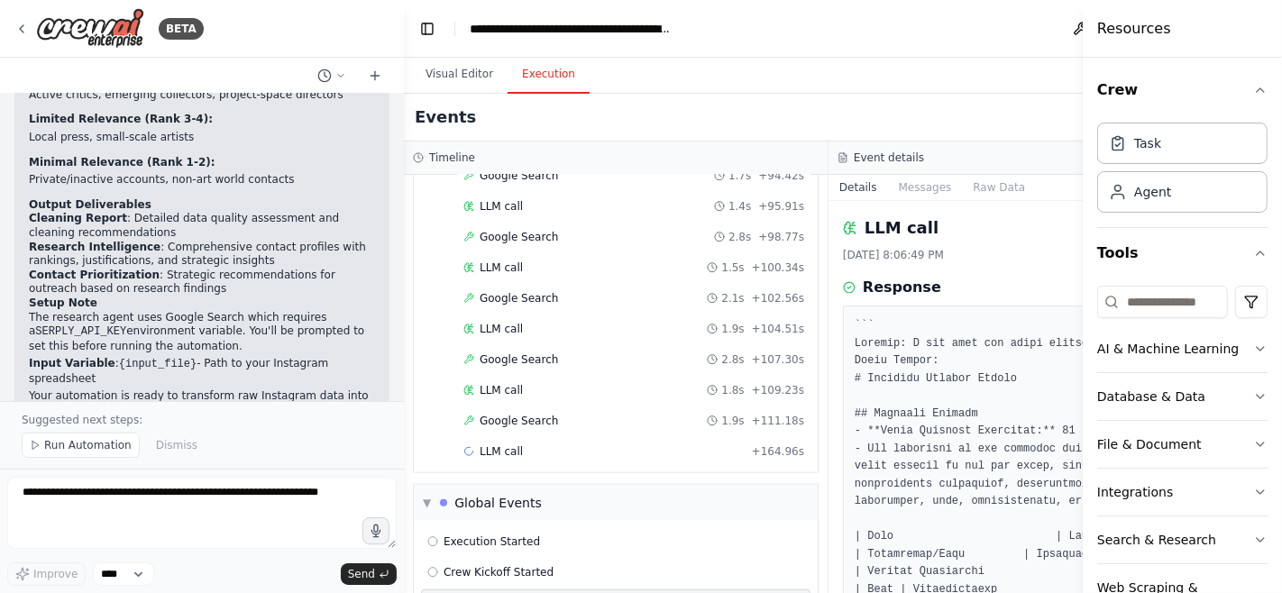
drag, startPoint x: 1022, startPoint y: 198, endPoint x: 1282, endPoint y: 214, distance: 260.1
click at [1281, 214] on div "Resources Crew Task Agent Tools AI & Machine Learning Database & Data File & Do…" at bounding box center [1182, 296] width 199 height 593
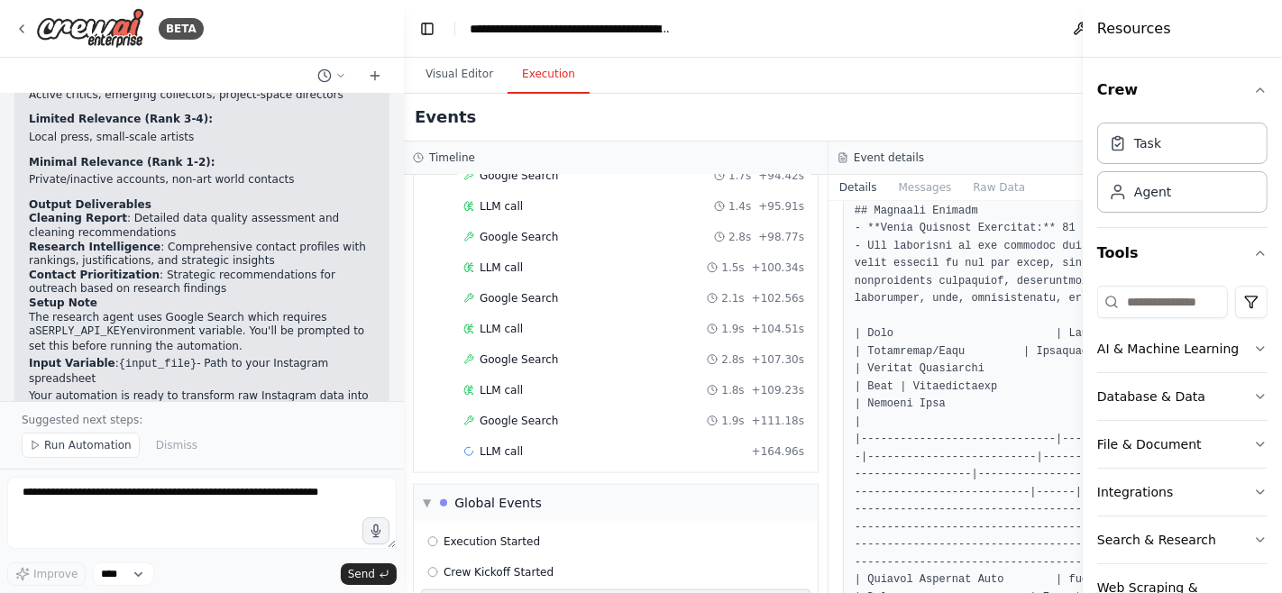
scroll to position [201, 0]
click at [909, 185] on button "Messages" at bounding box center [925, 187] width 75 height 25
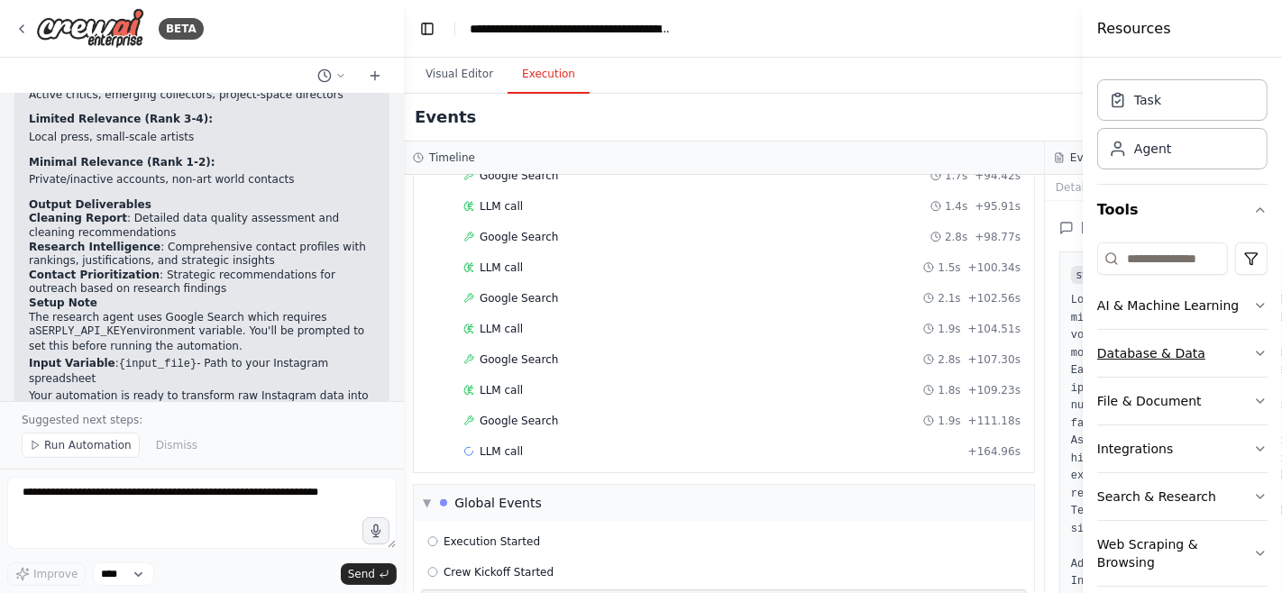
scroll to position [0, 0]
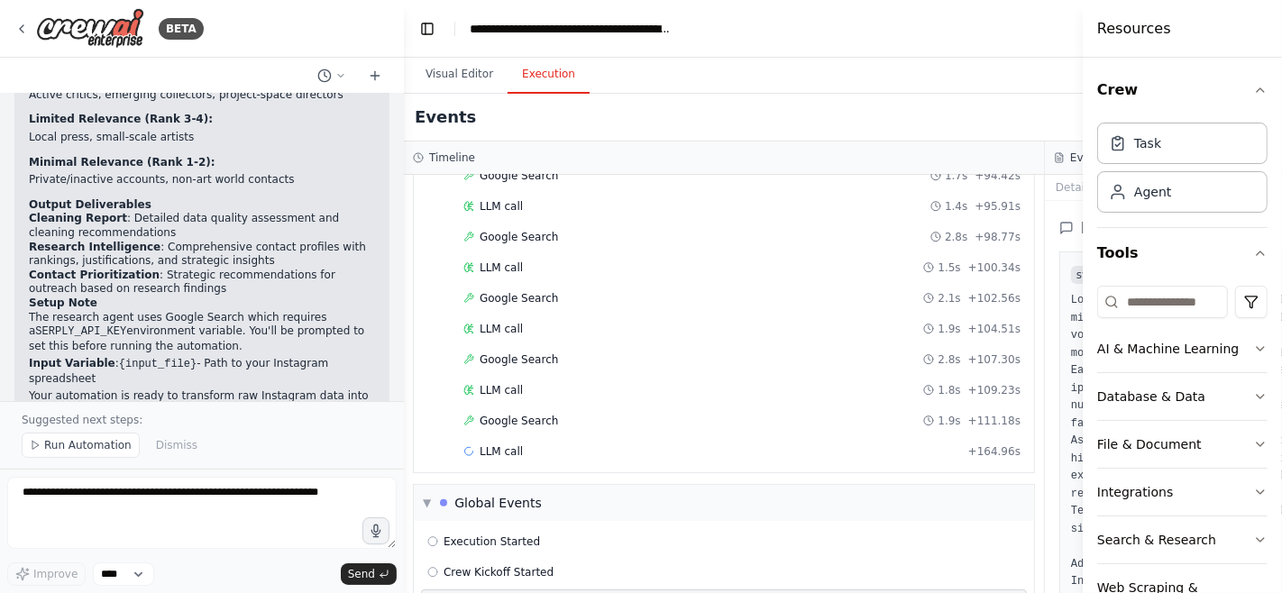
click at [1135, 22] on h4 "Resources" at bounding box center [1134, 29] width 74 height 22
click at [1272, 94] on div "Crew Task Agent Tools AI & Machine Learning Database & Data File & Document Int…" at bounding box center [1182, 326] width 199 height 536
click at [1263, 87] on icon "button" at bounding box center [1260, 90] width 14 height 14
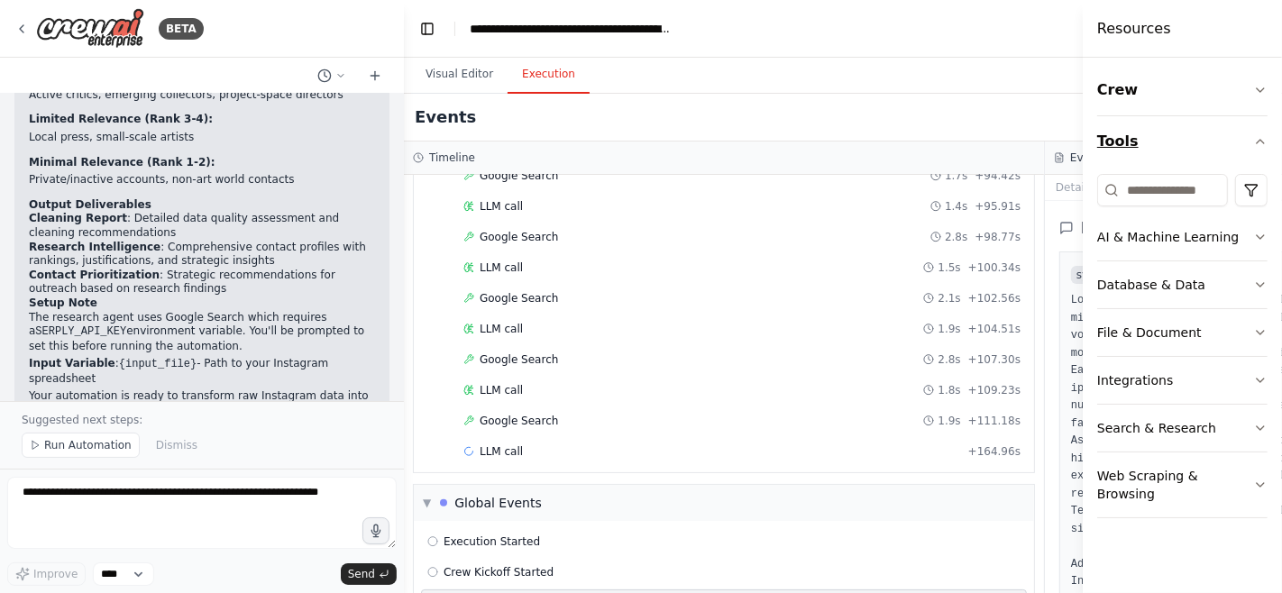
click at [1260, 142] on icon "button" at bounding box center [1260, 141] width 14 height 14
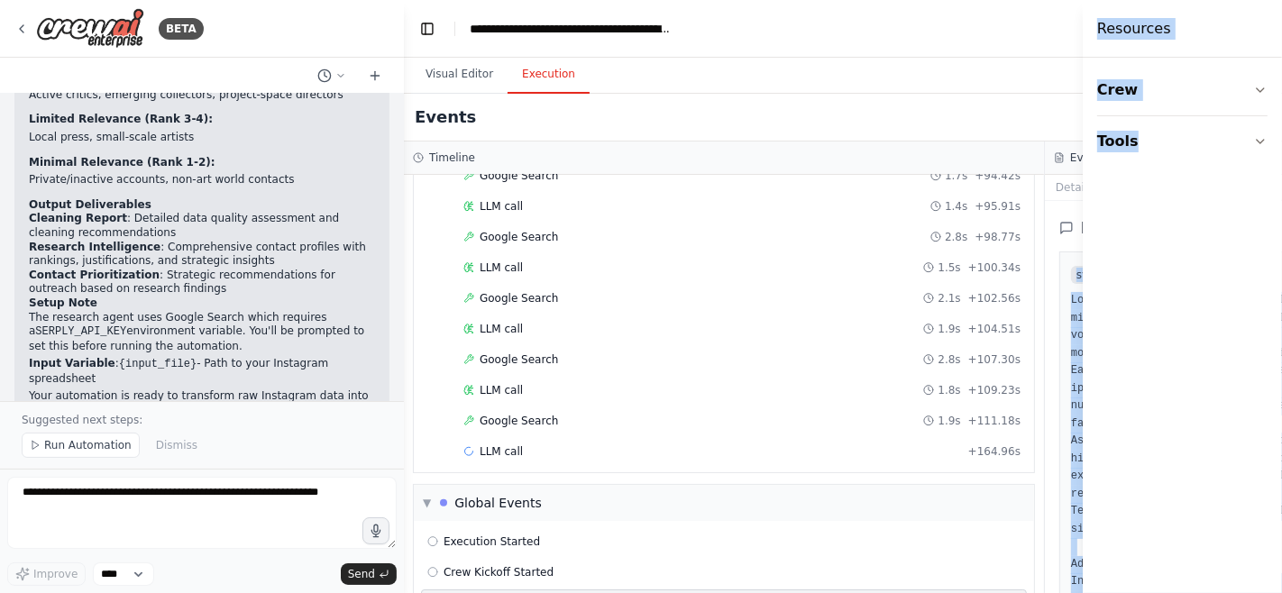
drag, startPoint x: 1061, startPoint y: 267, endPoint x: 1076, endPoint y: 465, distance: 198.9
click at [1076, 465] on div "BETA Hello! I'm the CrewAI assistant. What kind of automation do you want to bu…" at bounding box center [641, 296] width 1282 height 593
copy div "system You are Art-World Intelligence Agent. You are a specialist art world int…"
click at [1072, 186] on button "Details" at bounding box center [1075, 187] width 60 height 25
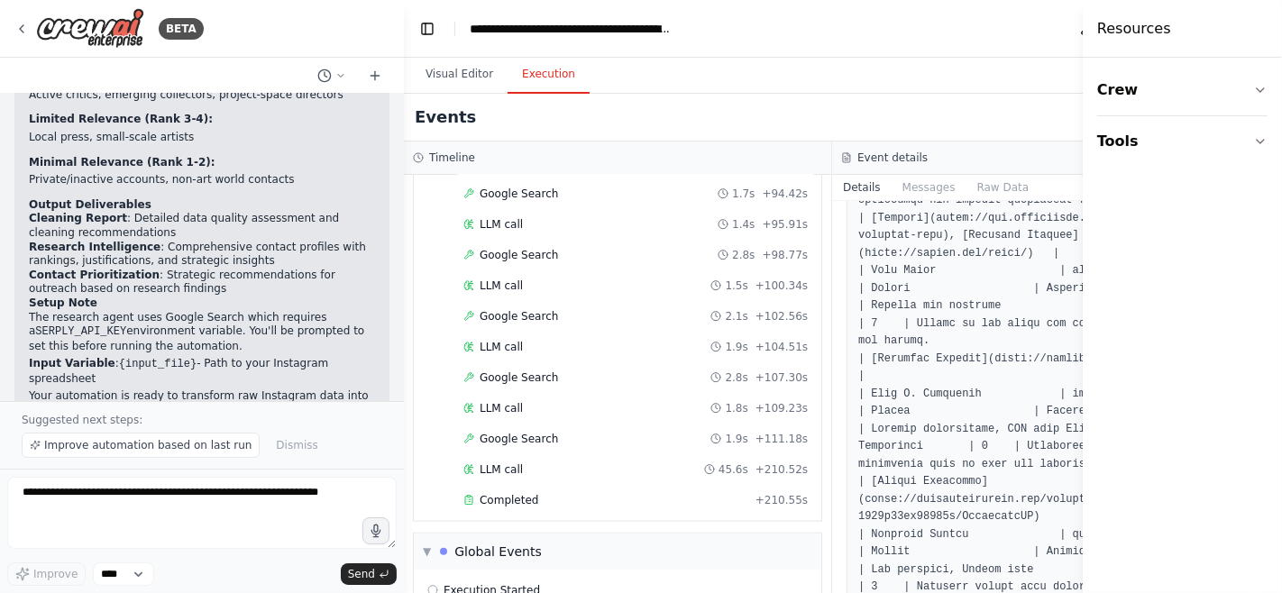
scroll to position [655, 0]
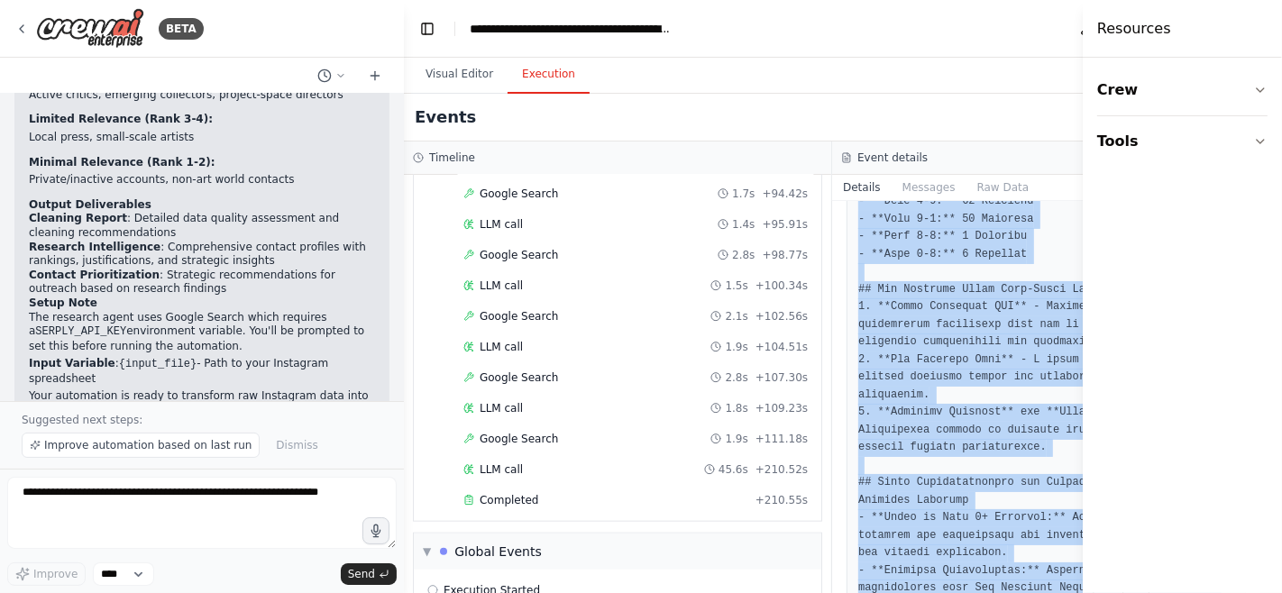
scroll to position [3966, 0]
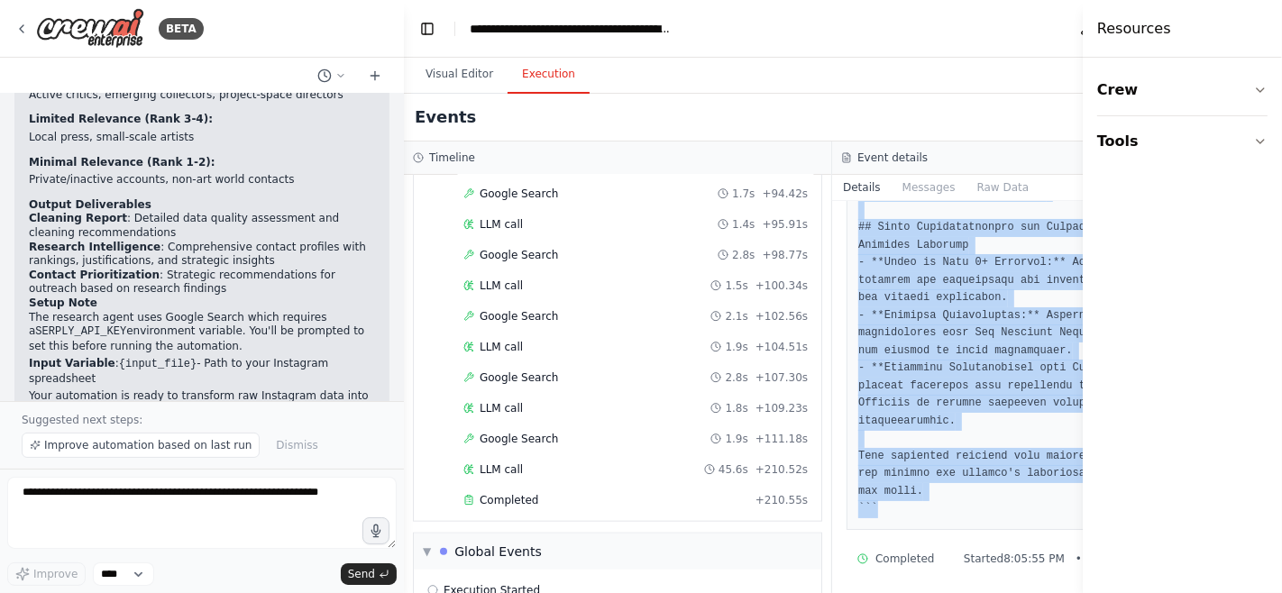
drag, startPoint x: 851, startPoint y: 340, endPoint x: 972, endPoint y: 516, distance: 213.3
copy pre "Thought: I now know the final answer Final Answer: # Enriched Dataset Report ##…"
